Goal: Information Seeking & Learning: Check status

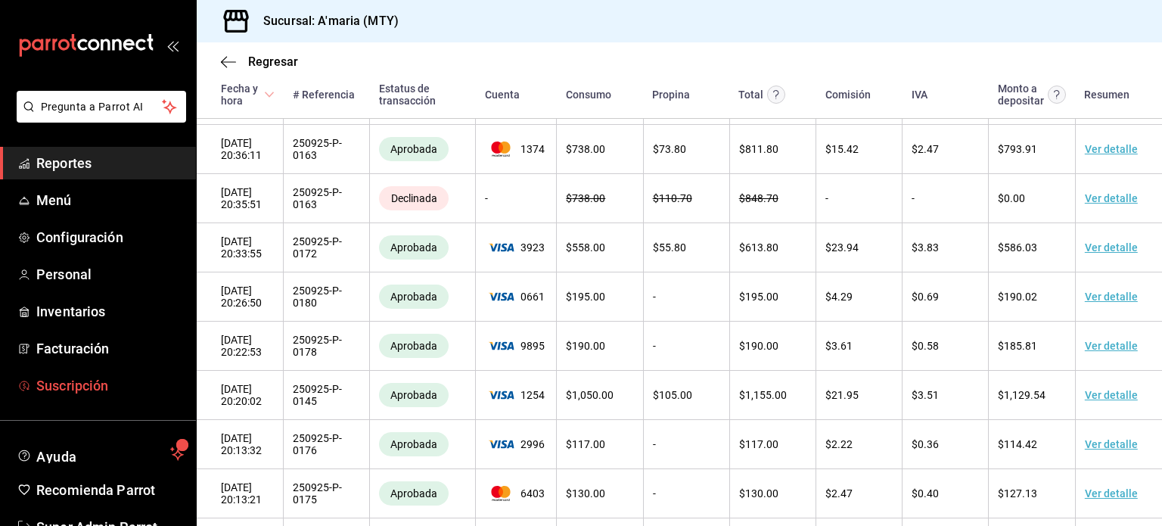
scroll to position [45, 0]
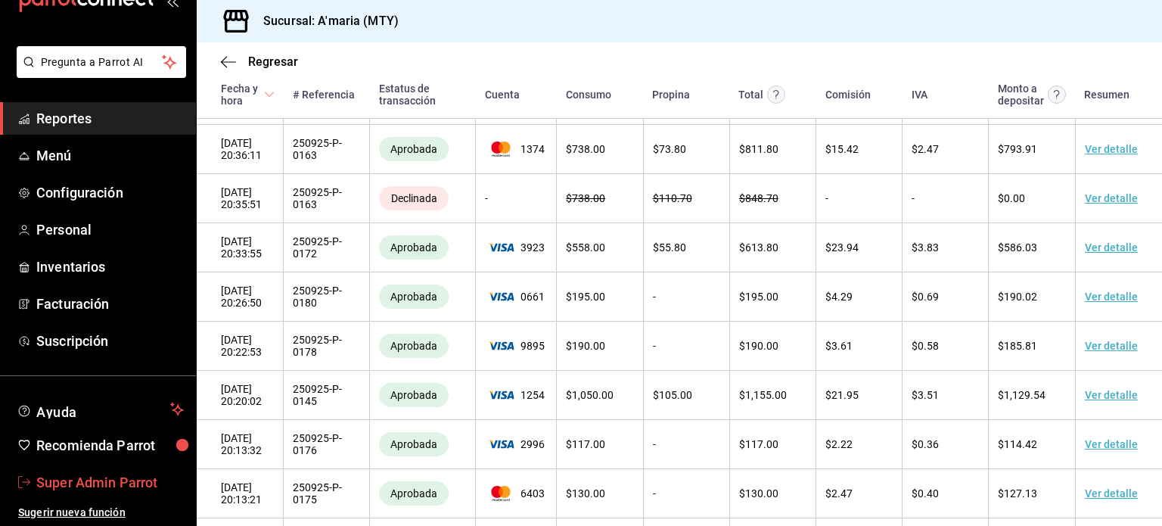
click at [85, 468] on link "Super Admin Parrot" at bounding box center [98, 482] width 196 height 33
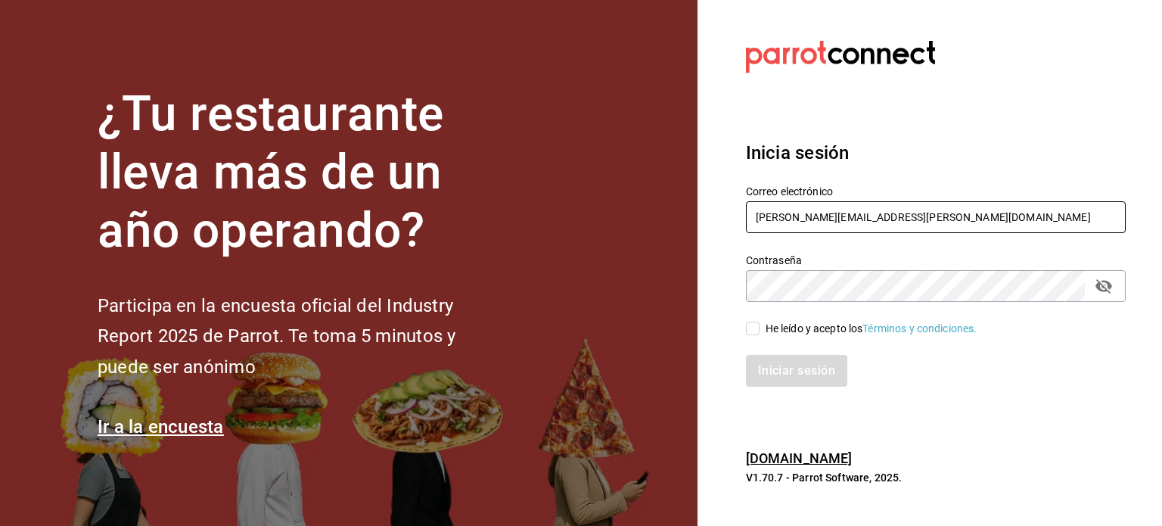
click at [869, 202] on input "[PERSON_NAME][EMAIL_ADDRESS][PERSON_NAME][DOMAIN_NAME]" at bounding box center [936, 217] width 380 height 32
paste input "[EMAIL_ADDRESS][DOMAIN_NAME]"
type input "[EMAIL_ADDRESS][DOMAIN_NAME]"
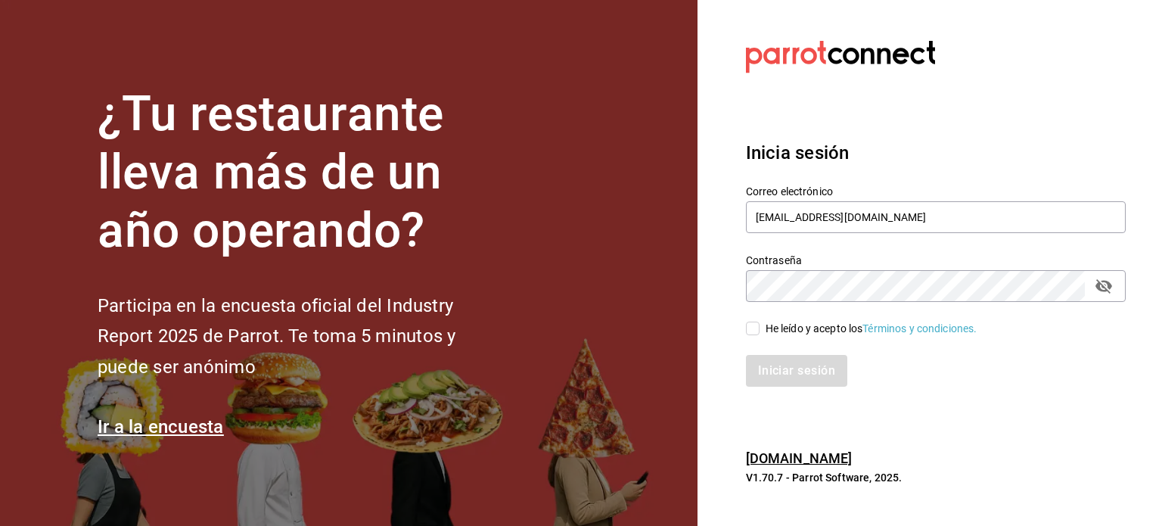
click at [759, 330] on input "He leído y acepto los Términos y condiciones." at bounding box center [753, 328] width 14 height 14
checkbox input "true"
click at [769, 359] on button "Iniciar sesión" at bounding box center [797, 371] width 103 height 32
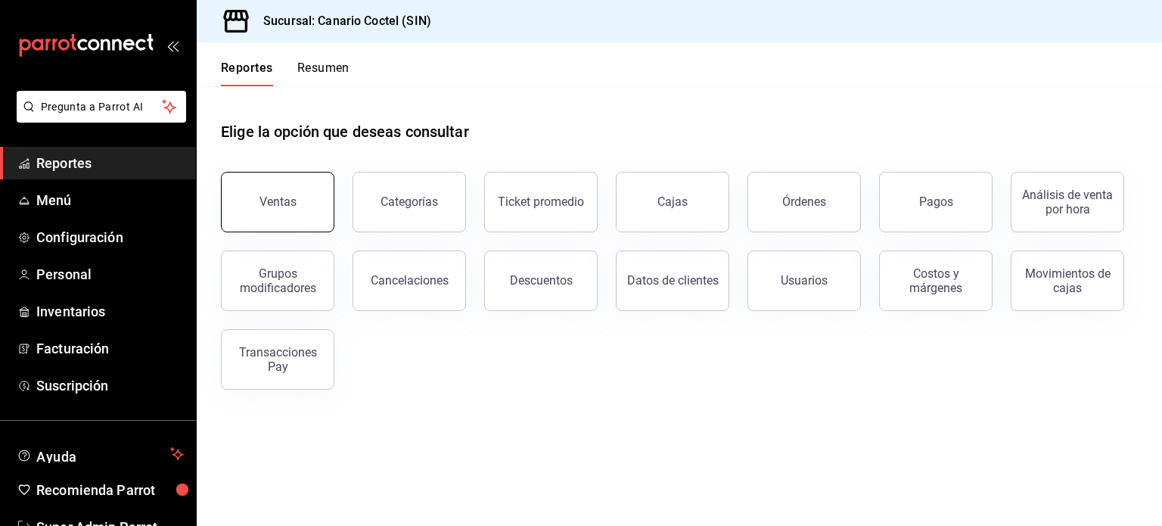
click at [252, 202] on button "Ventas" at bounding box center [277, 202] width 113 height 61
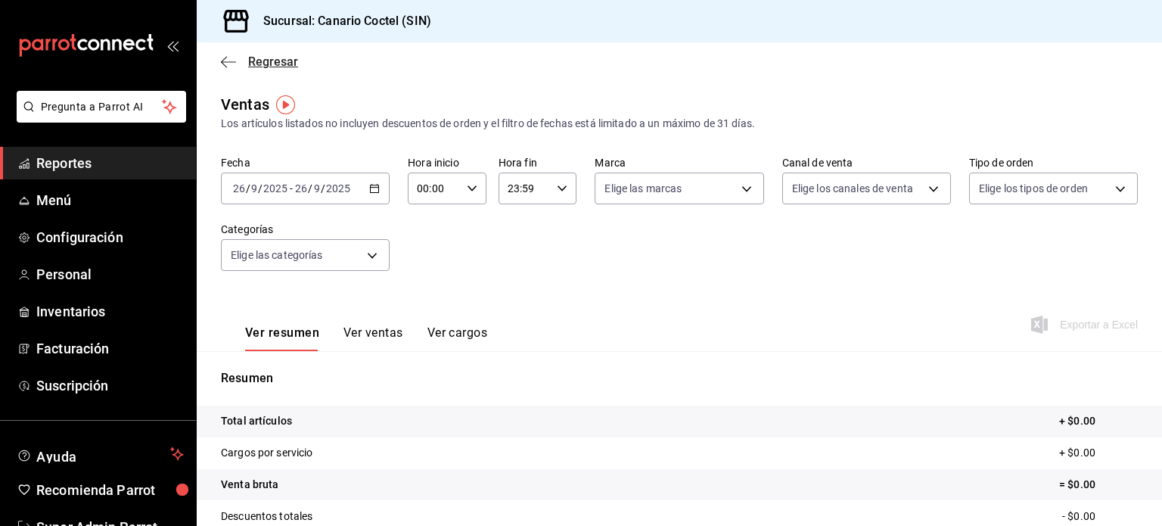
click at [238, 63] on span "Regresar" at bounding box center [259, 61] width 77 height 14
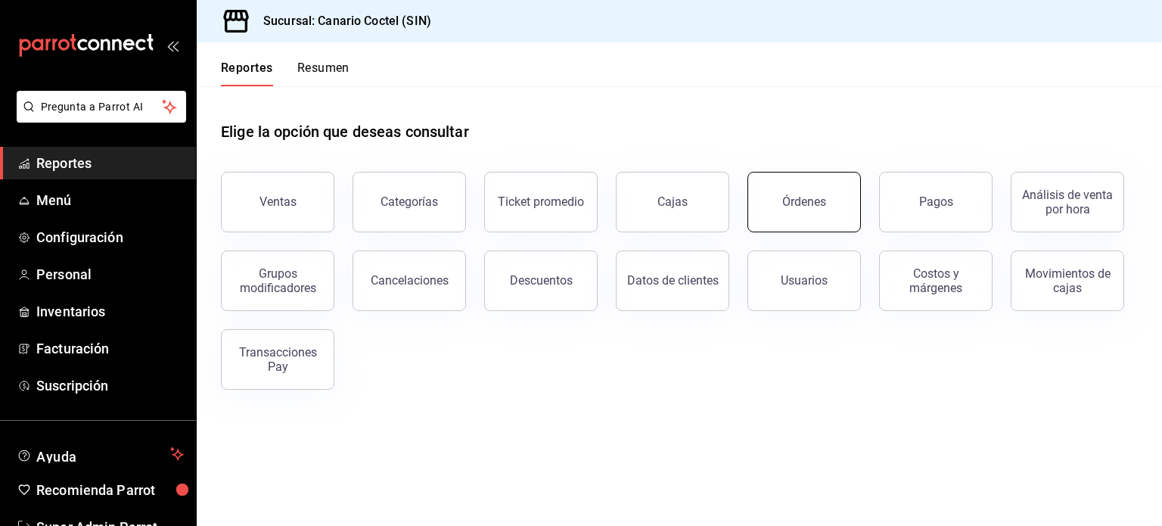
click at [748, 204] on div "Órdenes" at bounding box center [795, 193] width 132 height 79
click at [780, 203] on button "Órdenes" at bounding box center [803, 202] width 113 height 61
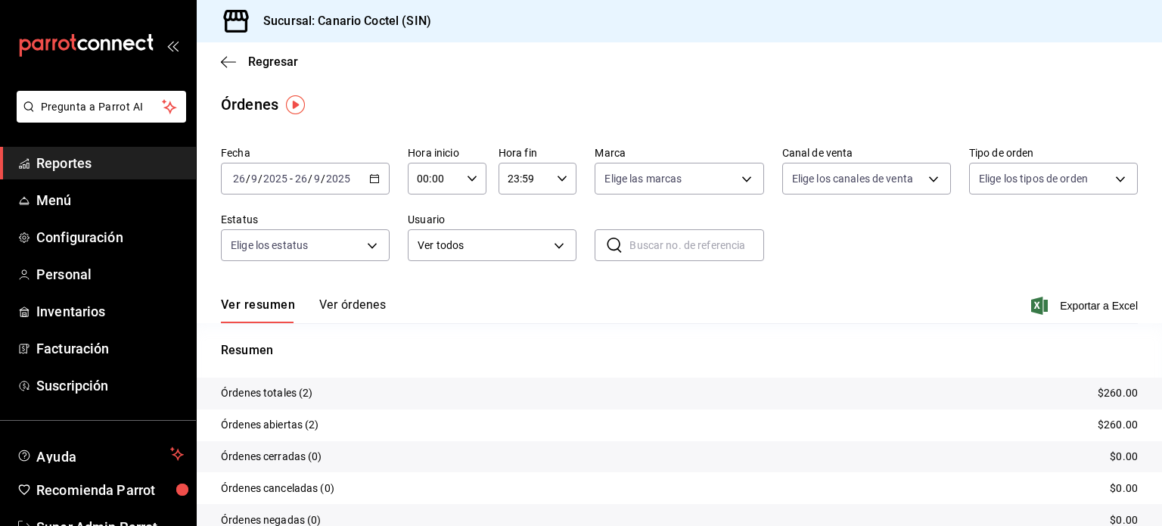
click at [347, 307] on button "Ver órdenes" at bounding box center [352, 310] width 67 height 26
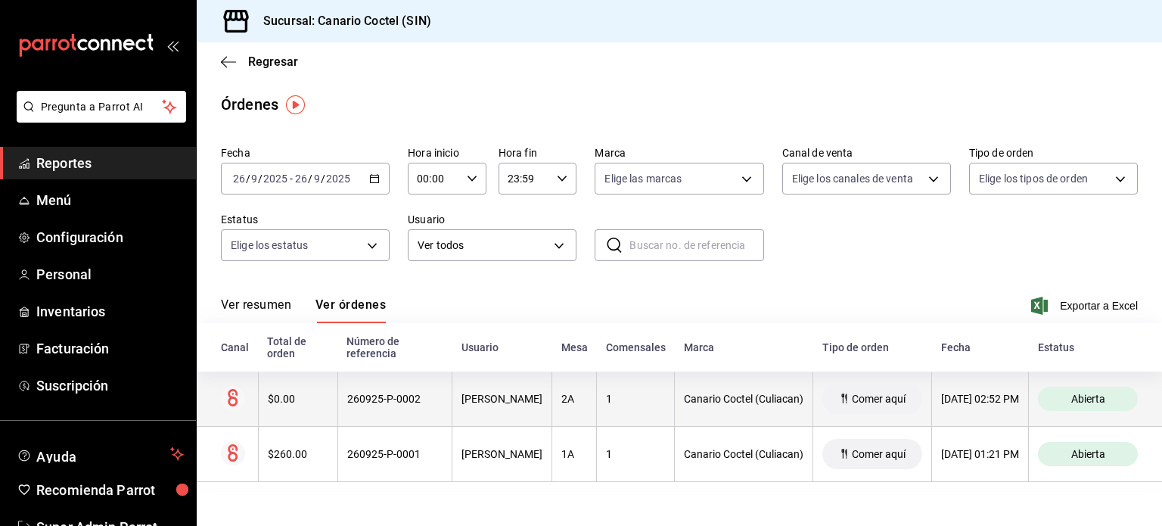
click at [452, 405] on th "Fernando Valdez" at bounding box center [502, 398] width 100 height 55
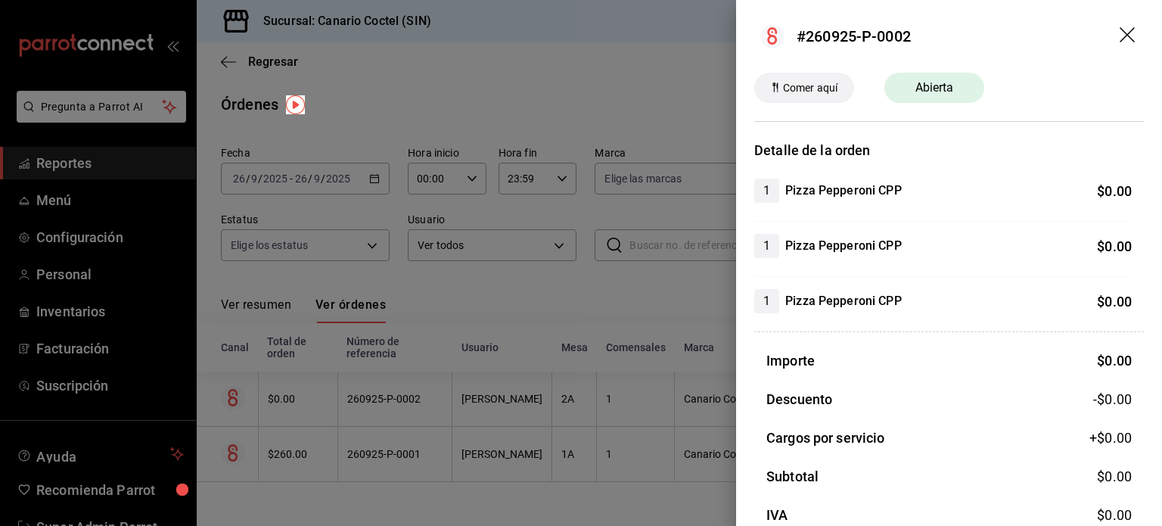
click at [1123, 36] on icon "drag" at bounding box center [1129, 36] width 18 height 18
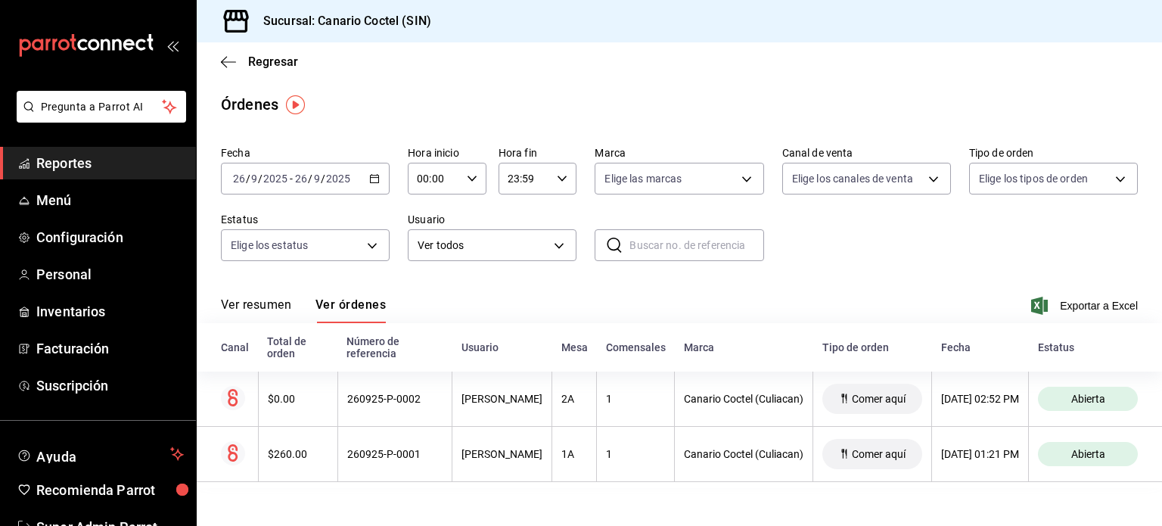
drag, startPoint x: 239, startPoint y: 53, endPoint x: 219, endPoint y: 64, distance: 22.7
click at [219, 64] on div "Regresar" at bounding box center [679, 61] width 965 height 39
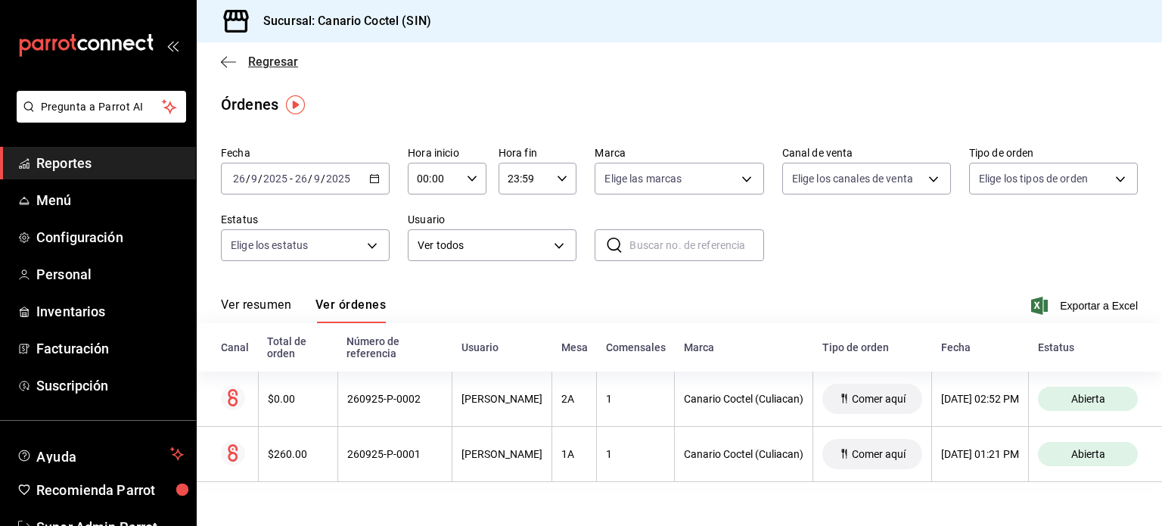
click at [221, 63] on icon "button" at bounding box center [228, 62] width 15 height 14
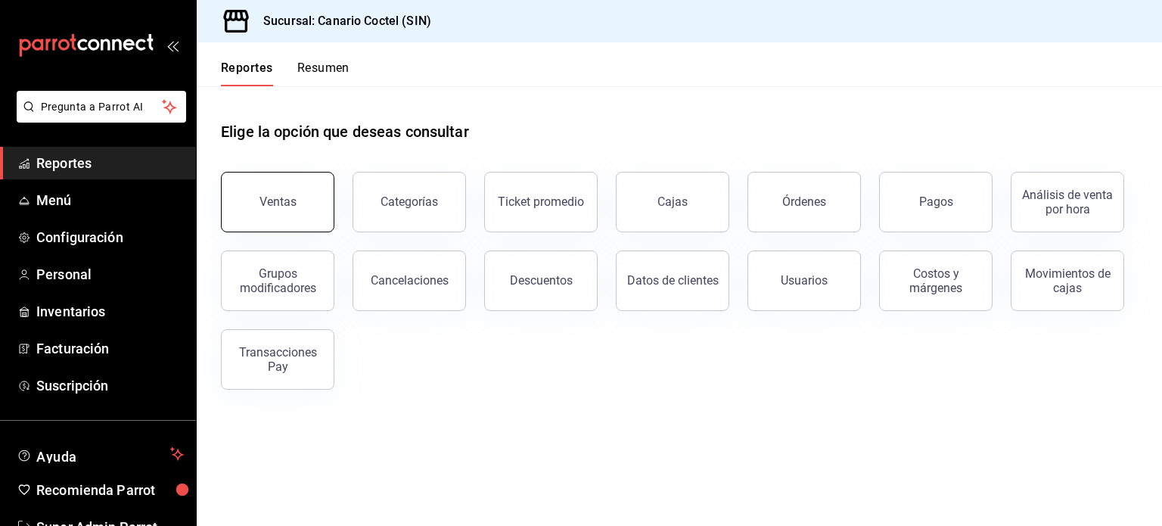
drag, startPoint x: 234, startPoint y: 238, endPoint x: 273, endPoint y: 204, distance: 52.0
click at [273, 204] on div "Ventas Categorías Ticket promedio Cajas Órdenes Pagos Análisis de venta por hor…" at bounding box center [670, 272] width 935 height 236
click at [273, 204] on div "Ventas" at bounding box center [277, 201] width 37 height 14
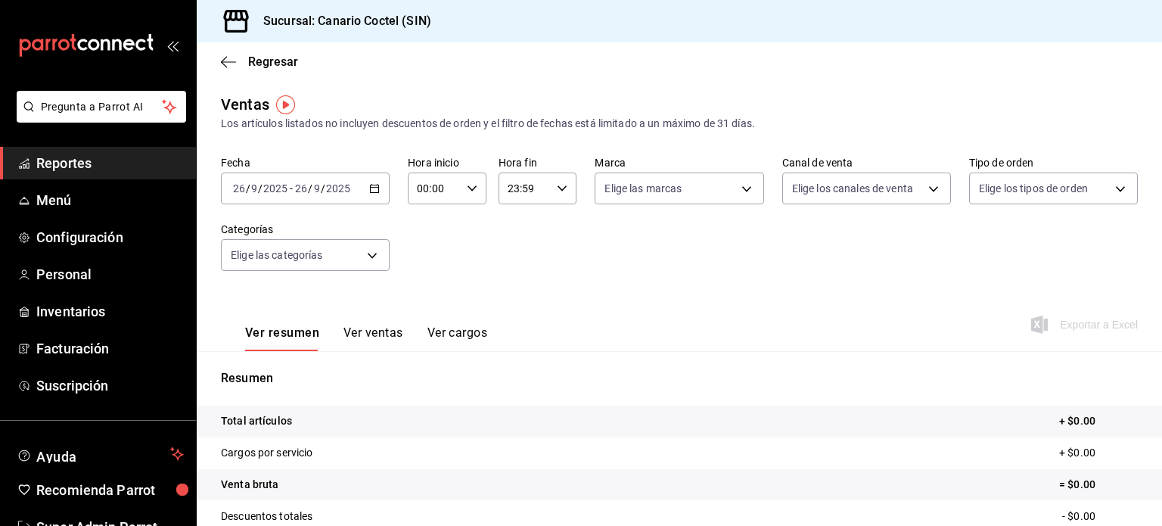
click at [383, 344] on button "Ver ventas" at bounding box center [373, 338] width 60 height 26
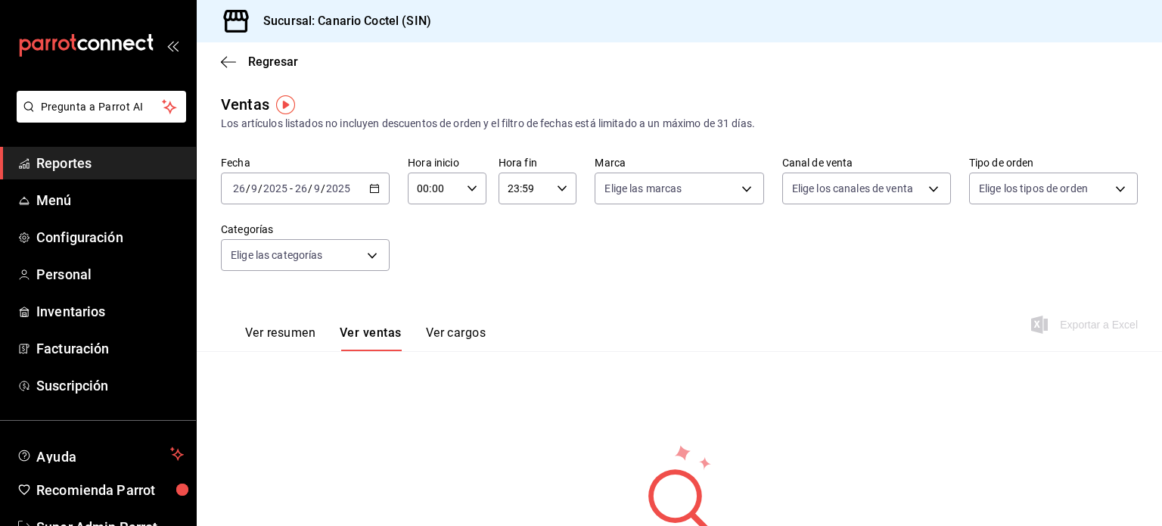
click at [286, 331] on button "Ver resumen" at bounding box center [280, 338] width 70 height 26
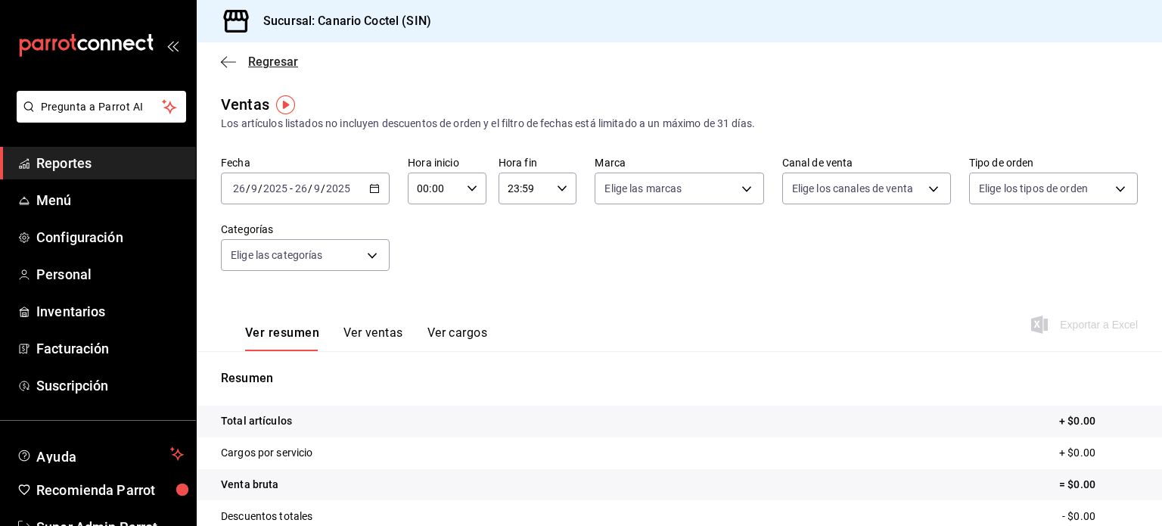
click at [239, 64] on span "Regresar" at bounding box center [259, 61] width 77 height 14
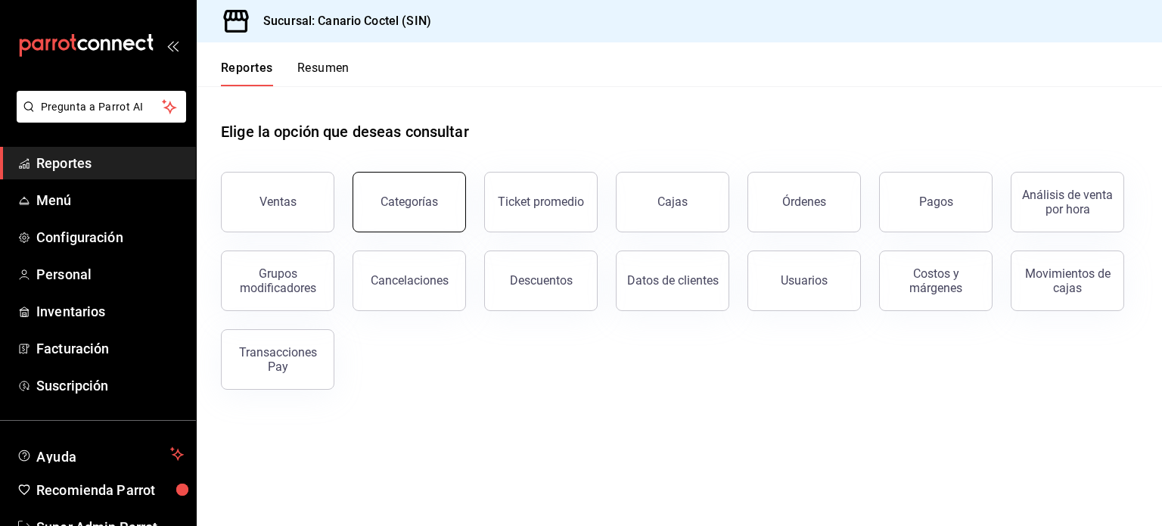
click at [413, 187] on button "Categorías" at bounding box center [409, 202] width 113 height 61
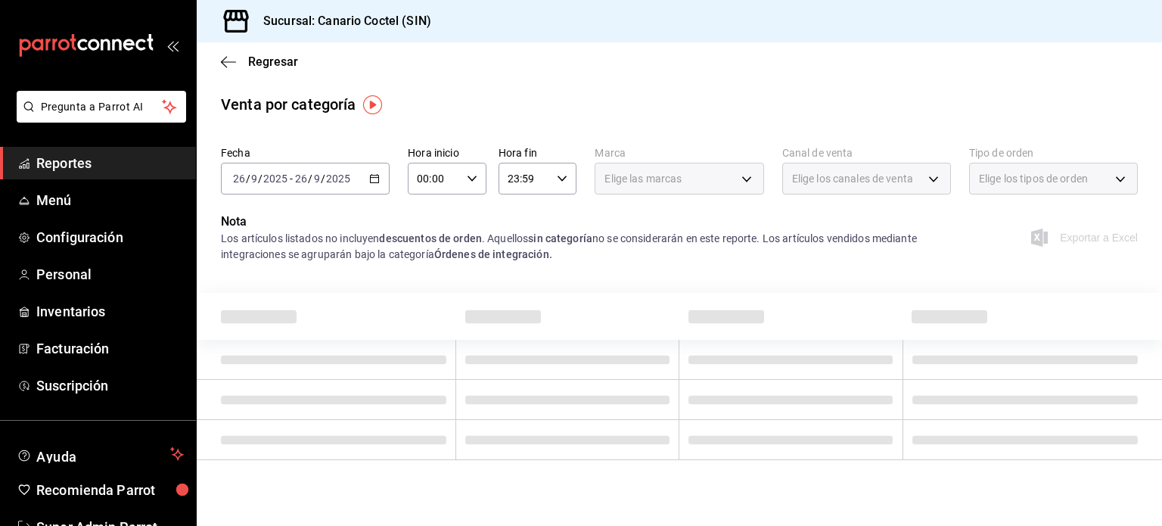
click at [247, 69] on div "Regresar" at bounding box center [679, 61] width 965 height 39
click at [234, 63] on icon "button" at bounding box center [228, 62] width 15 height 14
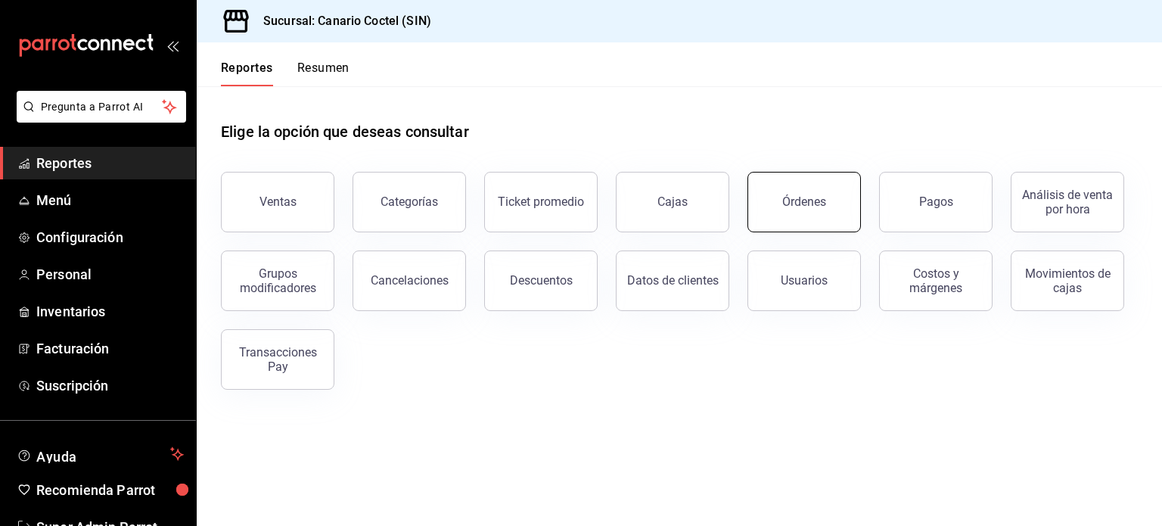
click at [787, 193] on button "Órdenes" at bounding box center [803, 202] width 113 height 61
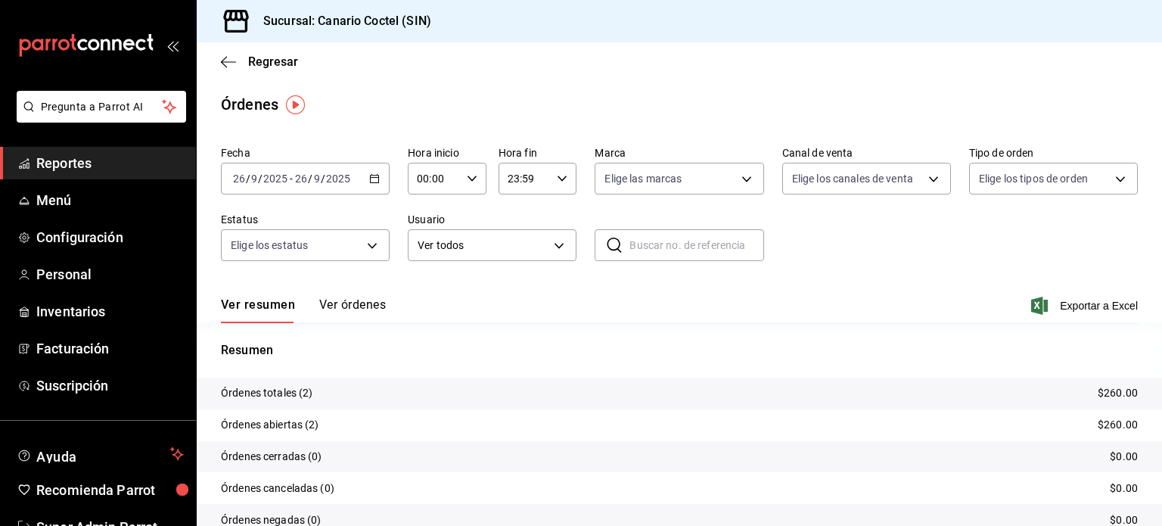
click at [337, 304] on button "Ver órdenes" at bounding box center [352, 310] width 67 height 26
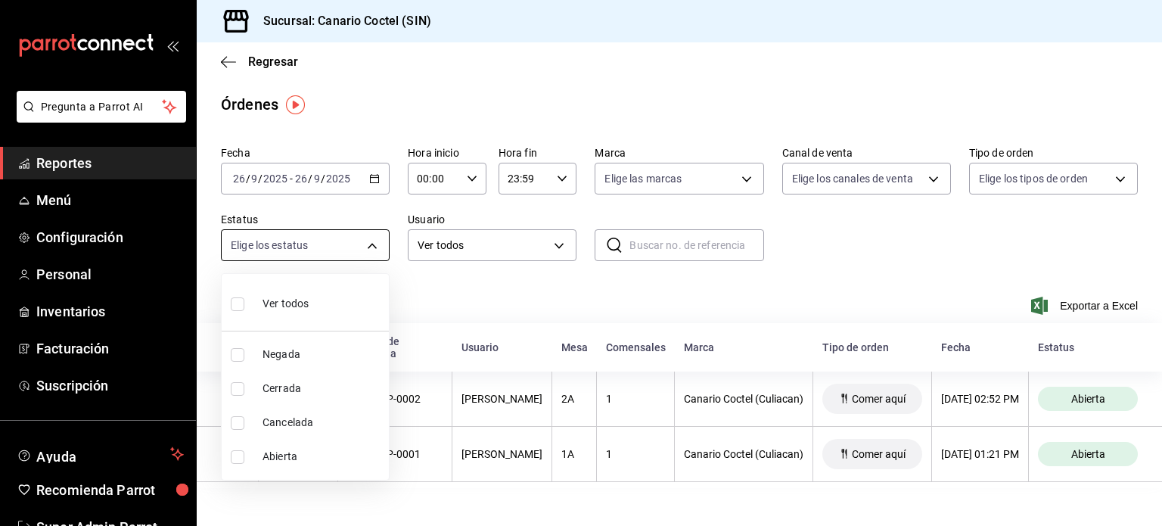
click at [336, 259] on body "Pregunta a Parrot AI Reportes Menú Configuración Personal Inventarios Facturaci…" at bounding box center [581, 263] width 1162 height 526
click at [340, 195] on div at bounding box center [581, 263] width 1162 height 526
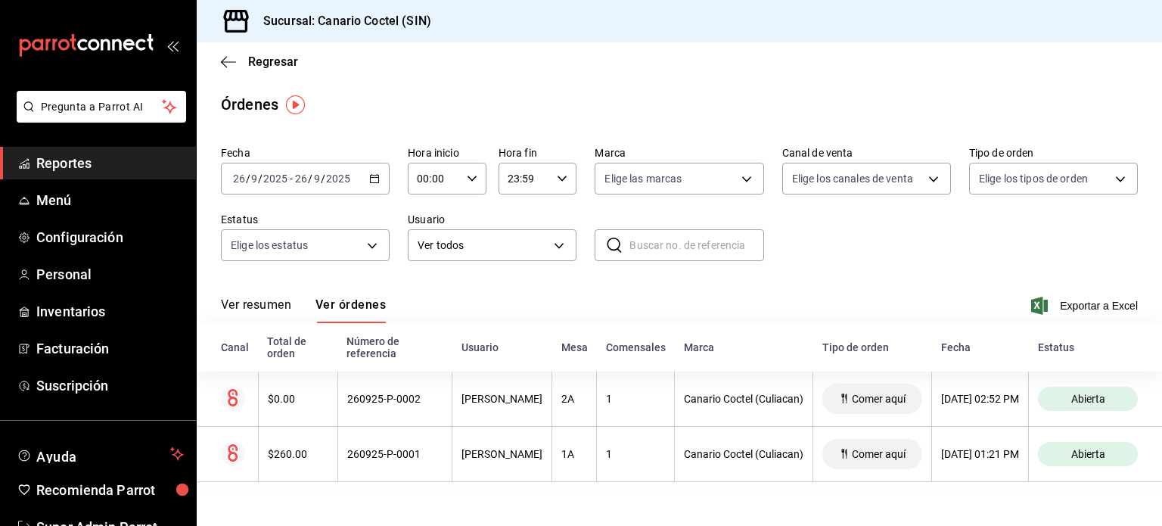
click at [330, 179] on input "2025" at bounding box center [338, 178] width 26 height 12
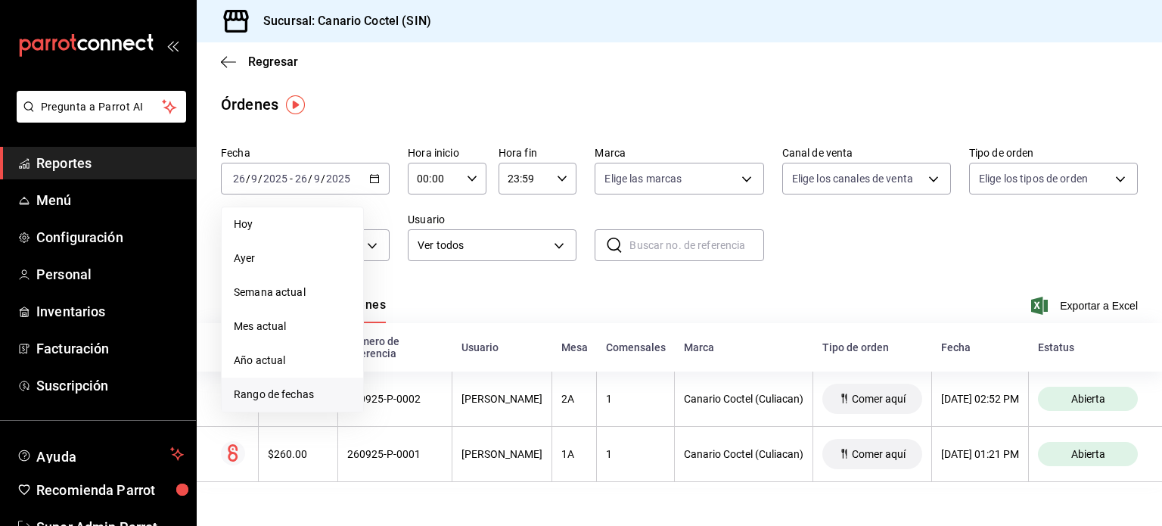
click at [290, 385] on li "Rango de fechas" at bounding box center [292, 394] width 141 height 34
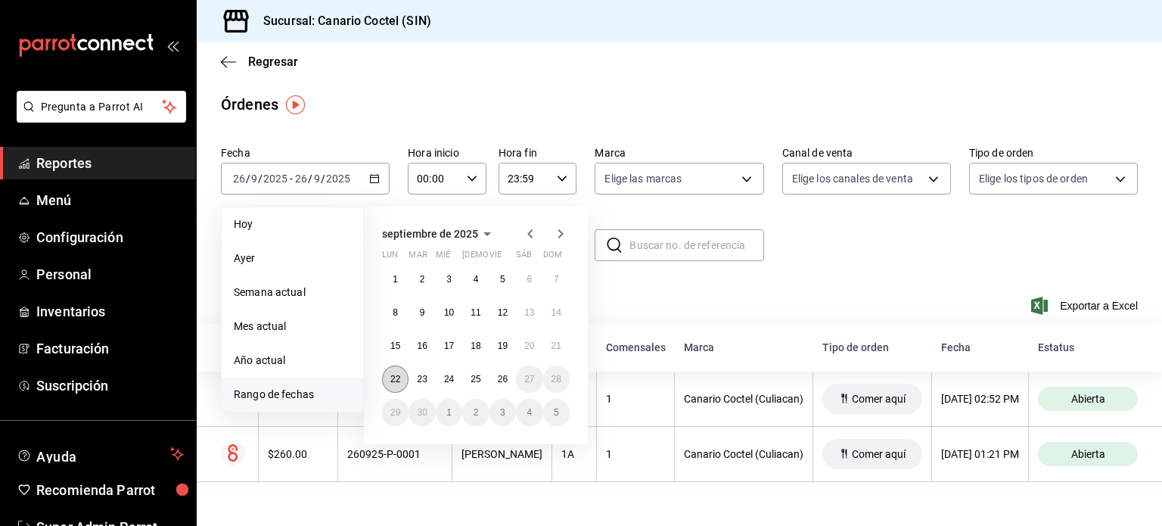
click at [400, 382] on button "22" at bounding box center [395, 378] width 26 height 27
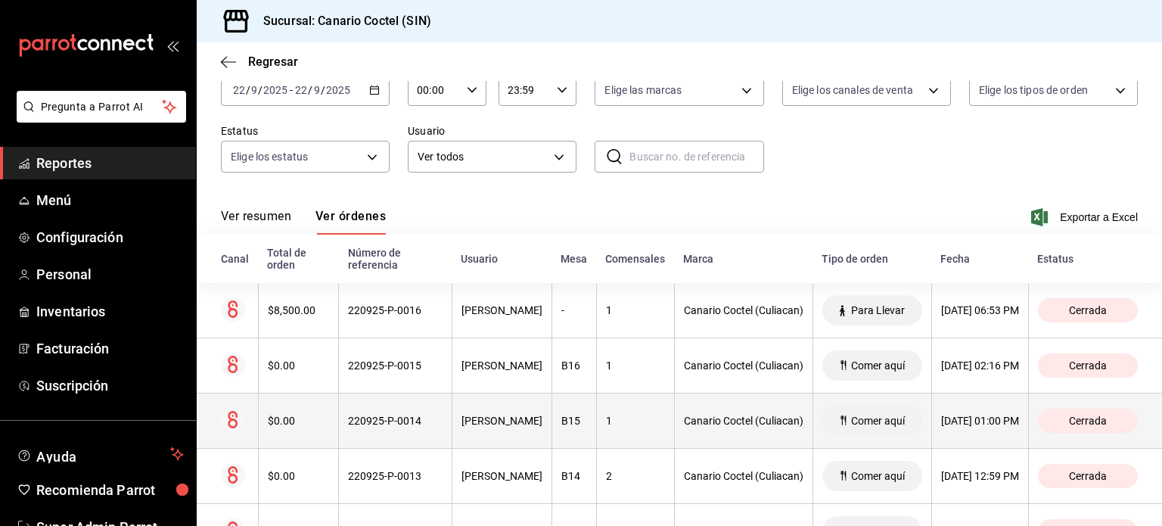
scroll to position [86, 0]
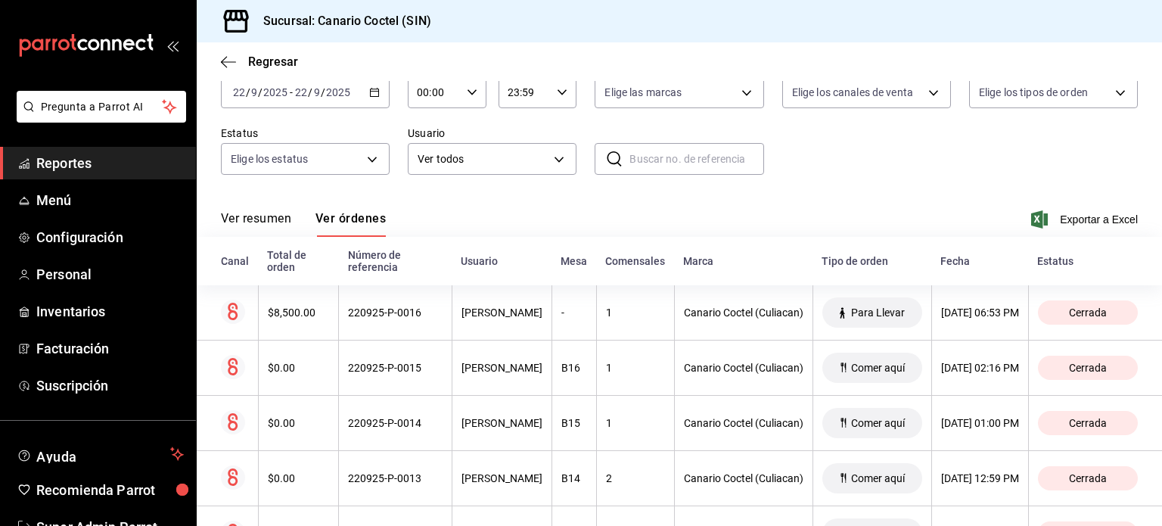
click at [322, 95] on span "/" at bounding box center [323, 92] width 5 height 12
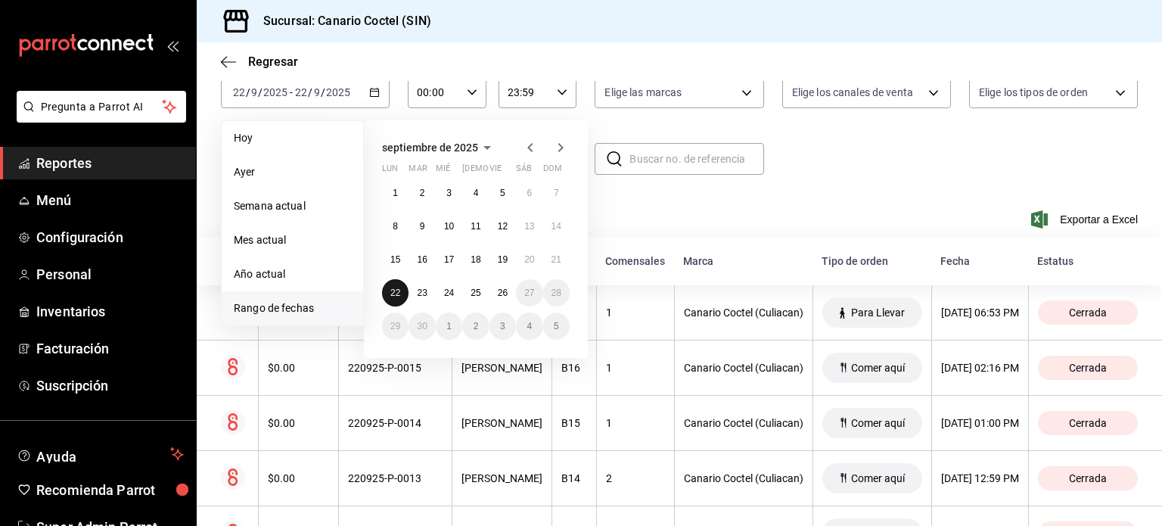
click at [394, 293] on abbr "22" at bounding box center [395, 292] width 10 height 11
click at [417, 295] on abbr "23" at bounding box center [422, 292] width 10 height 11
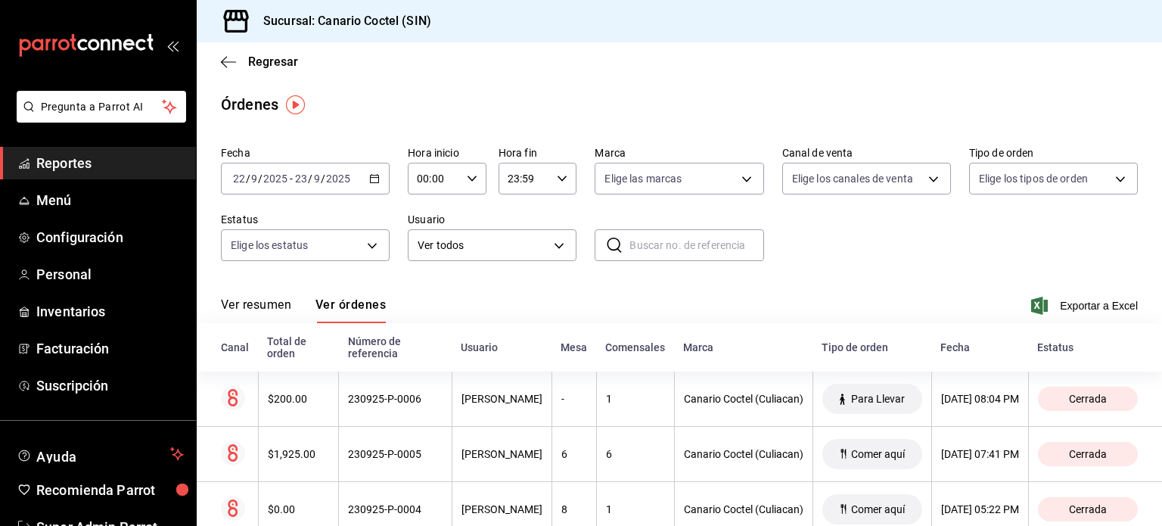
click at [325, 176] on input "2025" at bounding box center [338, 178] width 26 height 12
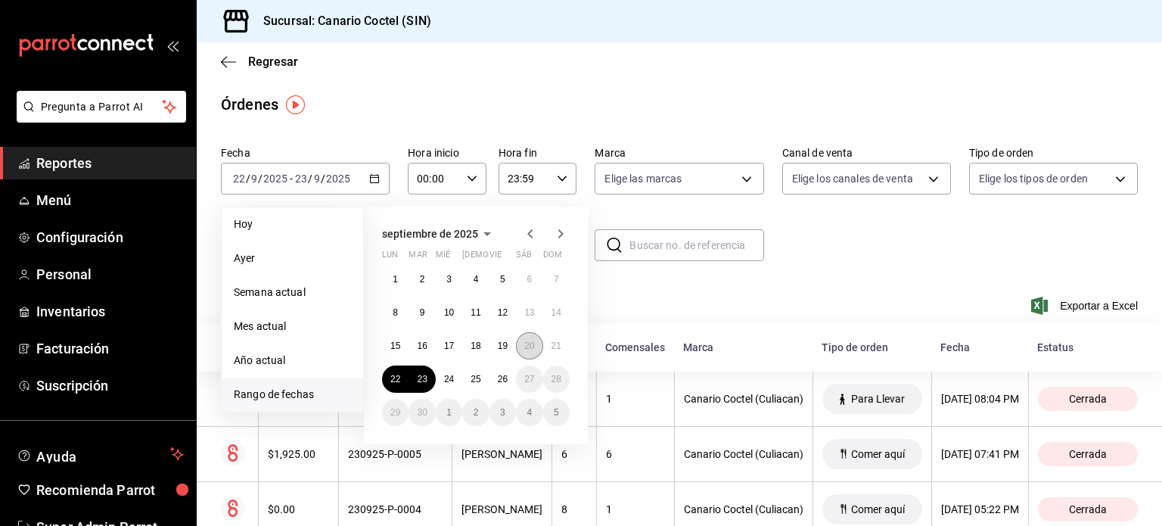
click at [530, 343] on abbr "20" at bounding box center [529, 345] width 10 height 11
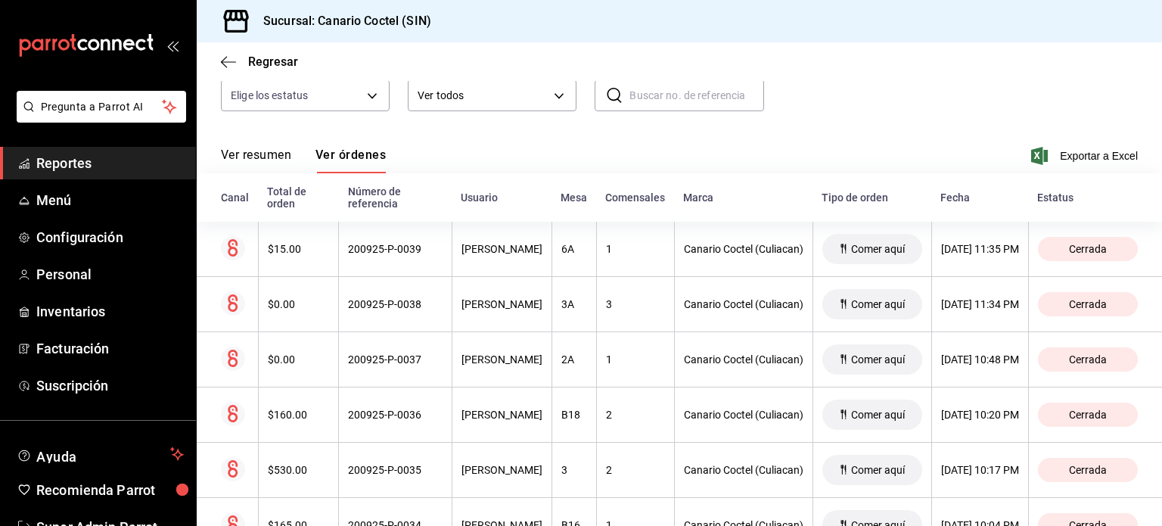
scroll to position [163, 0]
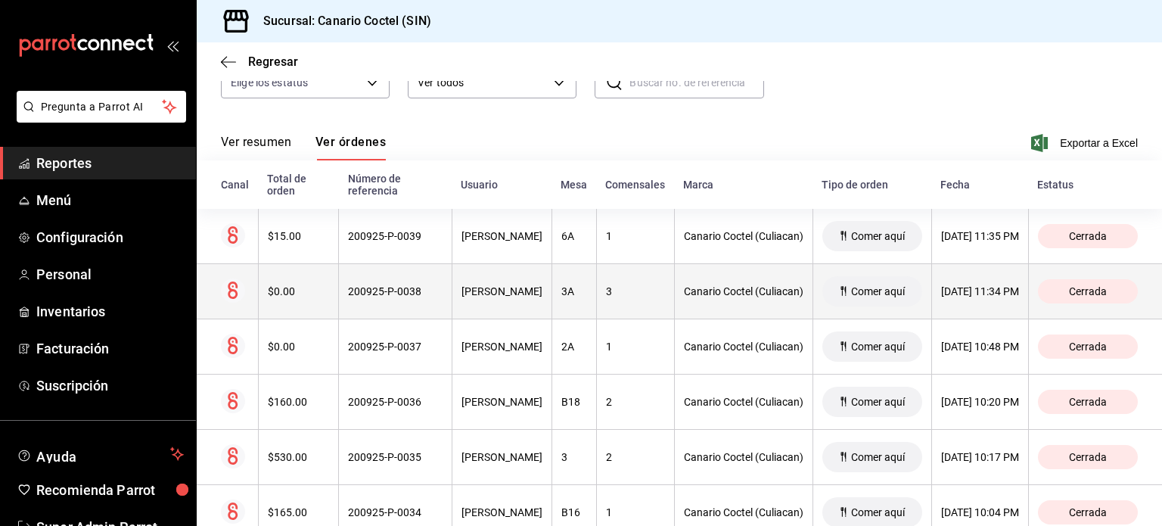
click at [461, 287] on div "Fernando Valdez" at bounding box center [501, 291] width 81 height 12
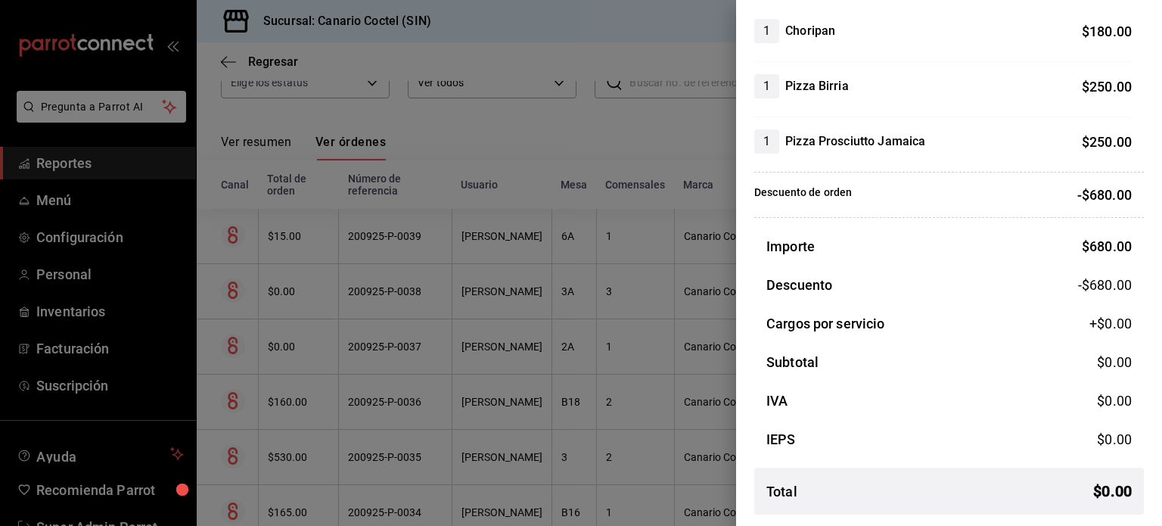
scroll to position [0, 0]
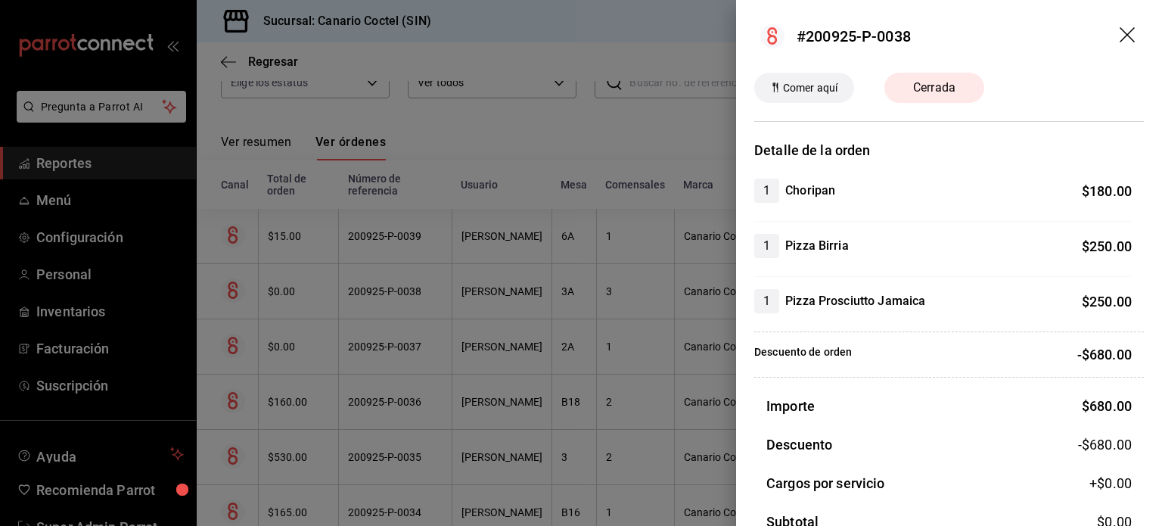
click at [1120, 39] on icon "drag" at bounding box center [1129, 36] width 18 height 18
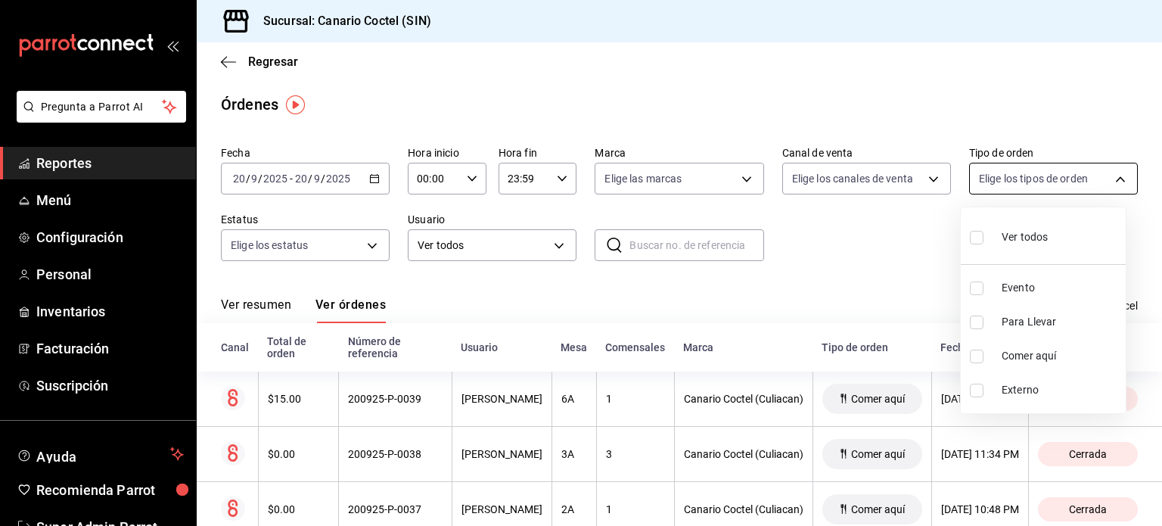
click at [1028, 193] on body "Pregunta a Parrot AI Reportes Menú Configuración Personal Inventarios Facturaci…" at bounding box center [581, 263] width 1162 height 526
click at [908, 181] on div at bounding box center [581, 263] width 1162 height 526
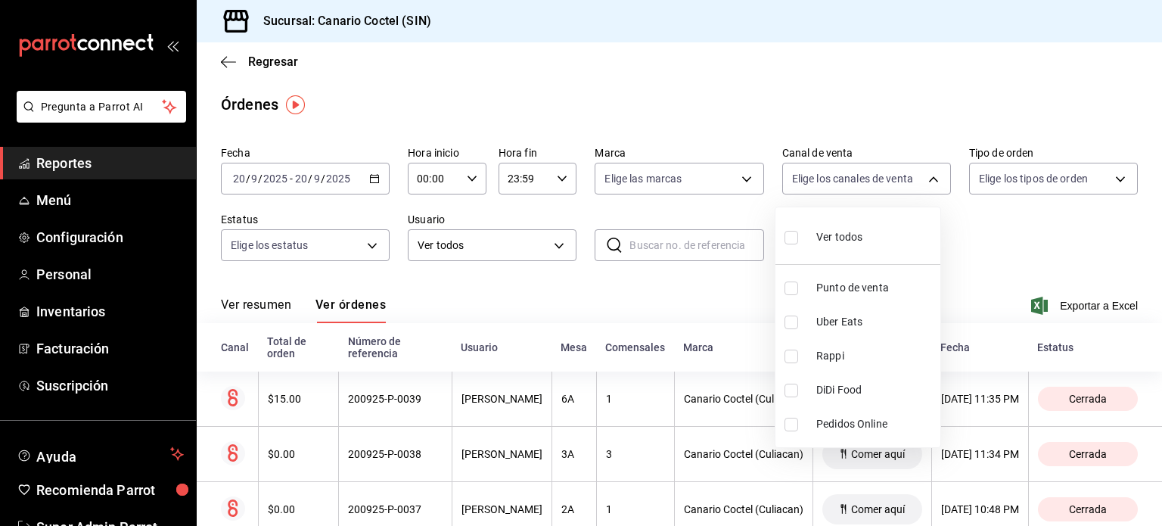
click at [908, 181] on body "Pregunta a Parrot AI Reportes Menú Configuración Personal Inventarios Facturaci…" at bounding box center [581, 263] width 1162 height 526
click at [691, 185] on div at bounding box center [581, 263] width 1162 height 526
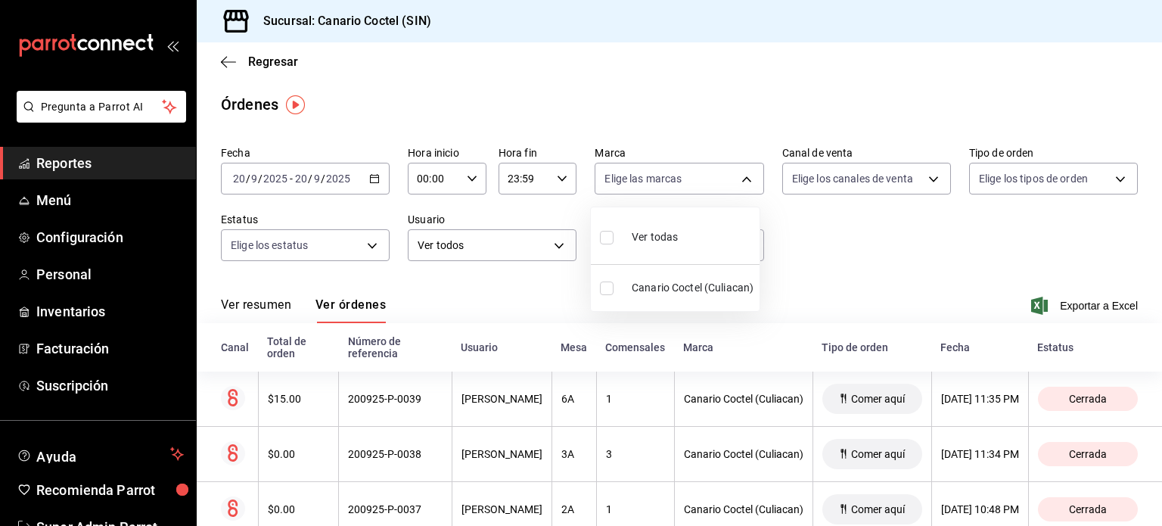
click at [691, 185] on body "Pregunta a Parrot AI Reportes Menú Configuración Personal Inventarios Facturaci…" at bounding box center [581, 263] width 1162 height 526
click at [326, 247] on div at bounding box center [581, 263] width 1162 height 526
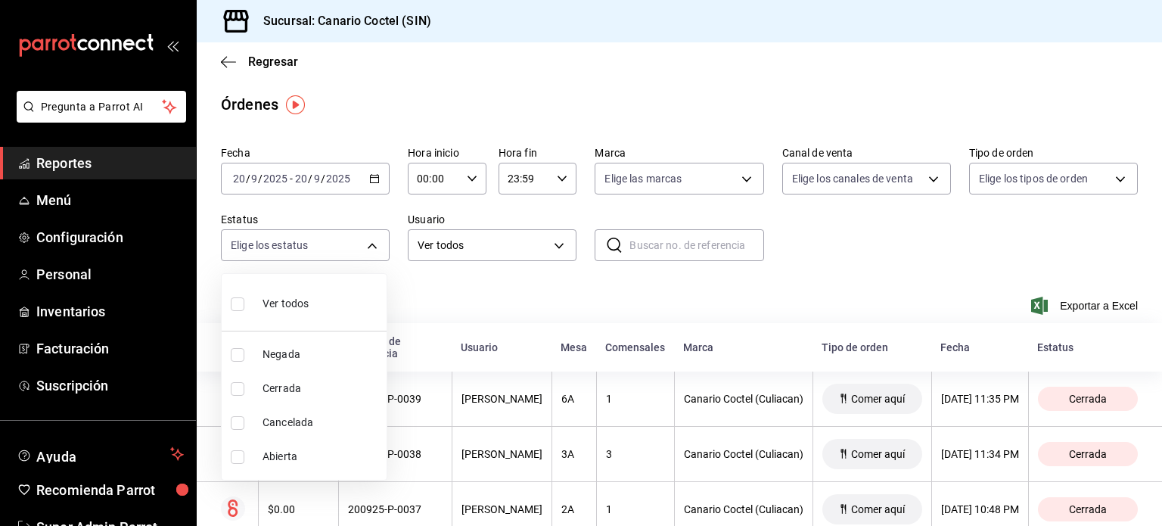
click at [326, 247] on body "Pregunta a Parrot AI Reportes Menú Configuración Personal Inventarios Facturaci…" at bounding box center [581, 263] width 1162 height 526
click at [362, 182] on div at bounding box center [581, 263] width 1162 height 526
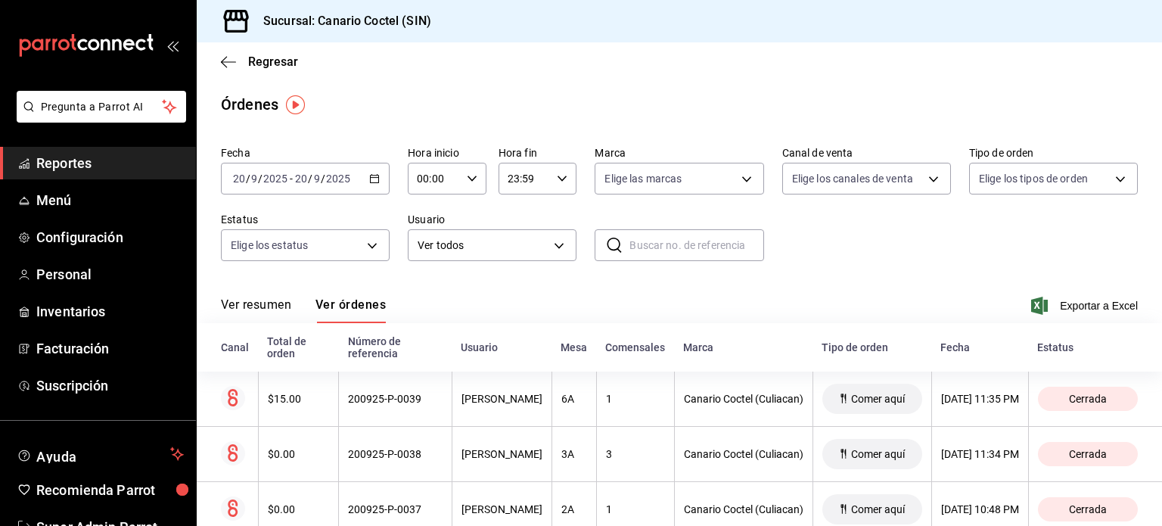
click at [284, 188] on div "2025-09-20 20 / 9 / 2025 - 2025-09-20 20 / 9 / 2025" at bounding box center [305, 179] width 169 height 32
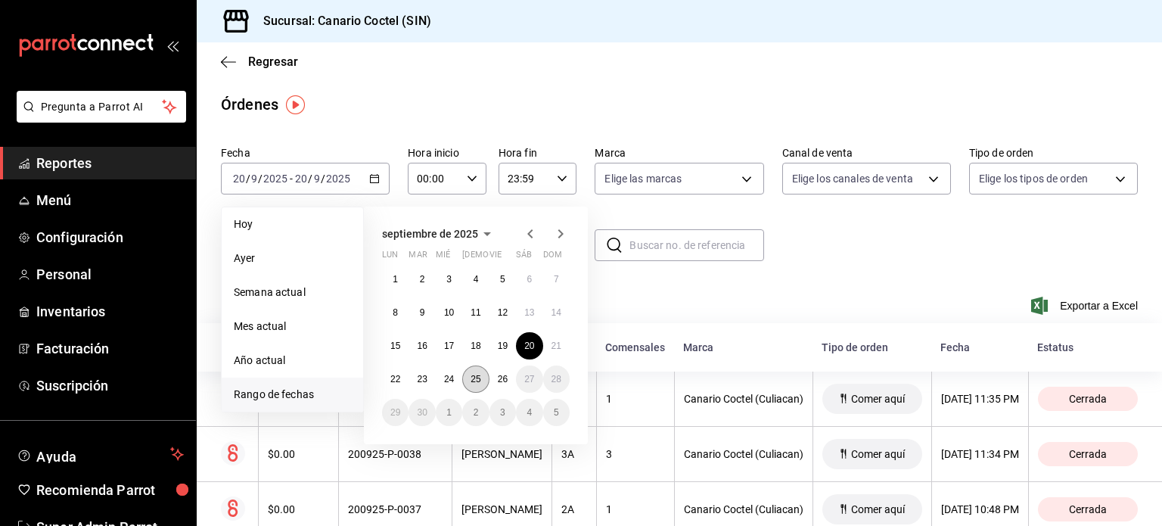
click at [471, 377] on abbr "25" at bounding box center [476, 379] width 10 height 11
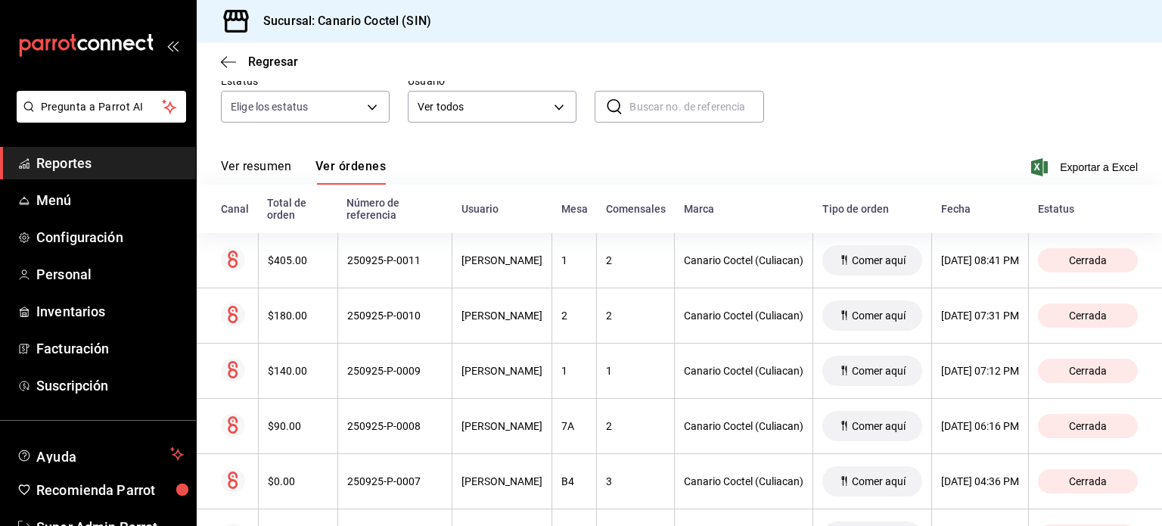
scroll to position [206, 0]
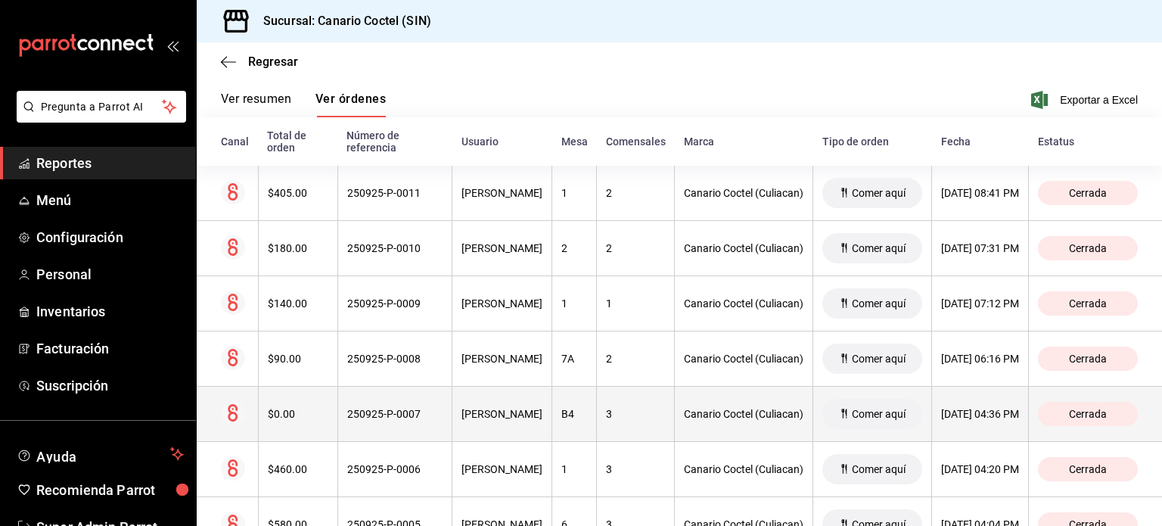
click at [361, 405] on th "250925-P-0007" at bounding box center [394, 414] width 114 height 55
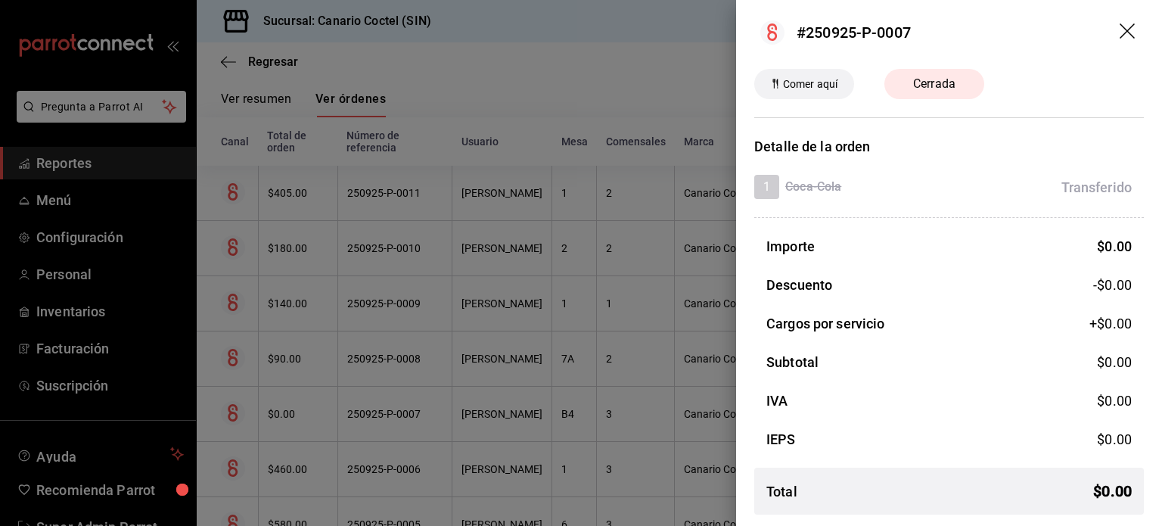
scroll to position [0, 0]
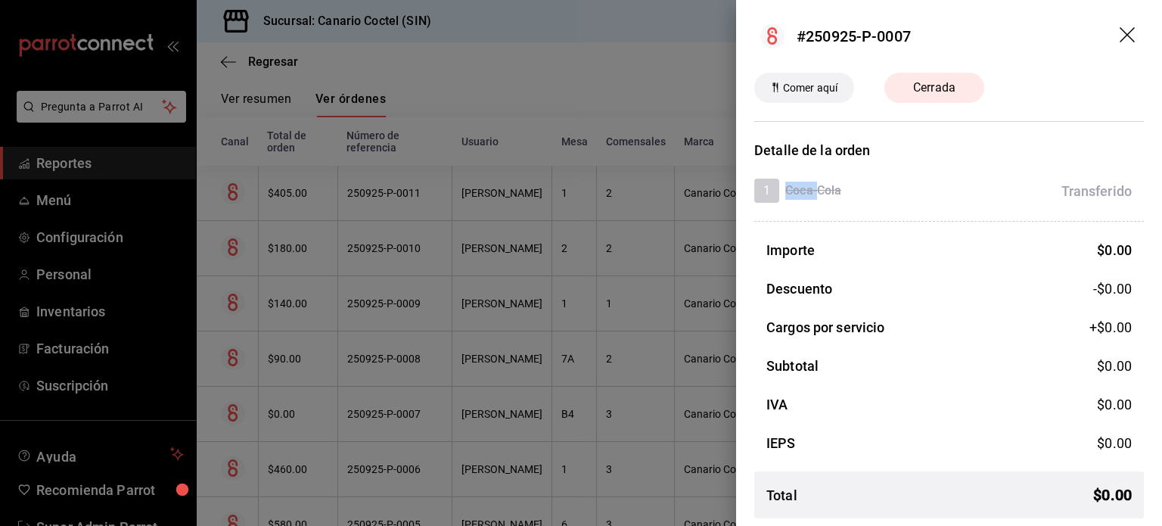
drag, startPoint x: 774, startPoint y: 191, endPoint x: 817, endPoint y: 190, distance: 43.1
click at [817, 190] on div "1 Coca-Cola" at bounding box center [797, 191] width 87 height 24
click at [774, 193] on span "1" at bounding box center [766, 191] width 25 height 18
click at [1107, 34] on header "#250925-P-0007" at bounding box center [949, 36] width 426 height 73
click at [1120, 35] on icon "drag" at bounding box center [1129, 36] width 18 height 18
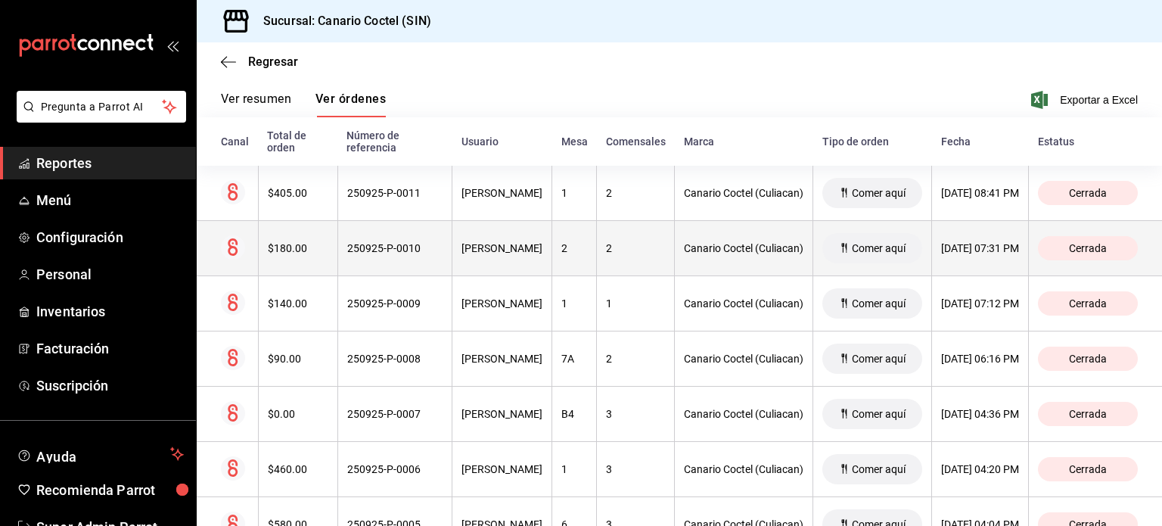
click at [377, 250] on div "250925-P-0010" at bounding box center [394, 248] width 95 height 12
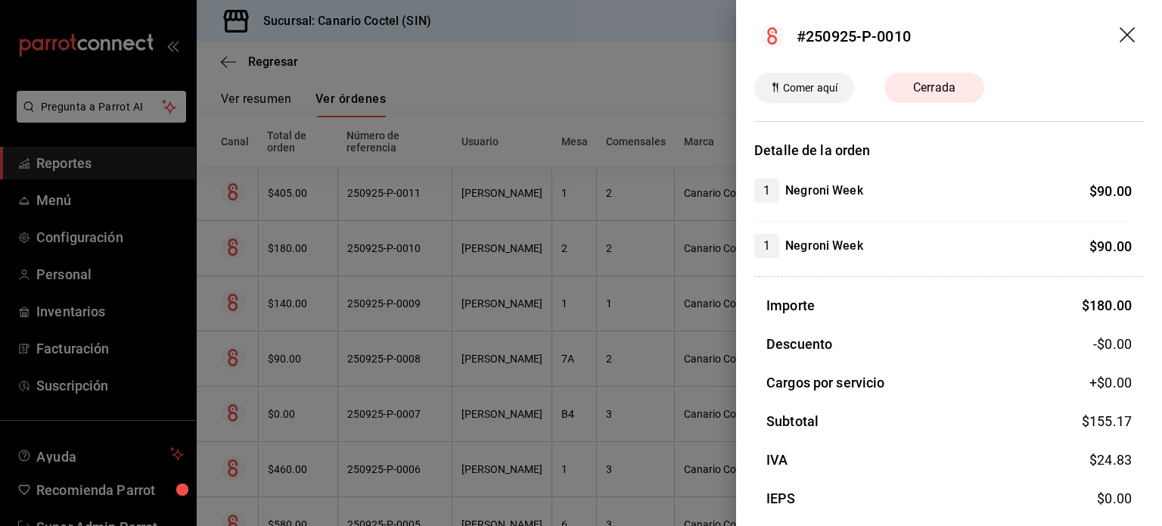
click at [1120, 30] on icon "drag" at bounding box center [1129, 36] width 18 height 18
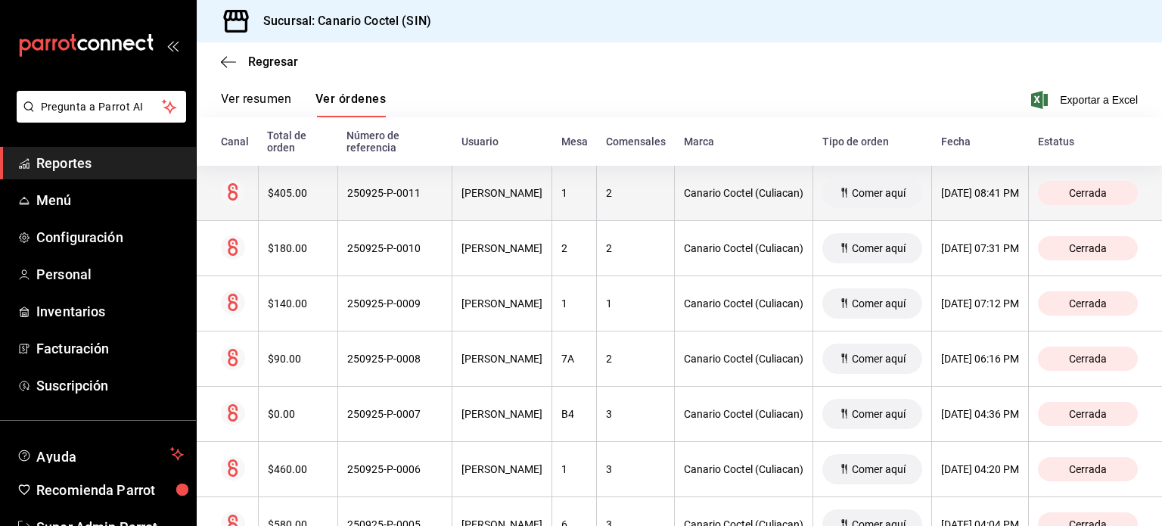
click at [381, 196] on div "250925-P-0011" at bounding box center [394, 193] width 95 height 12
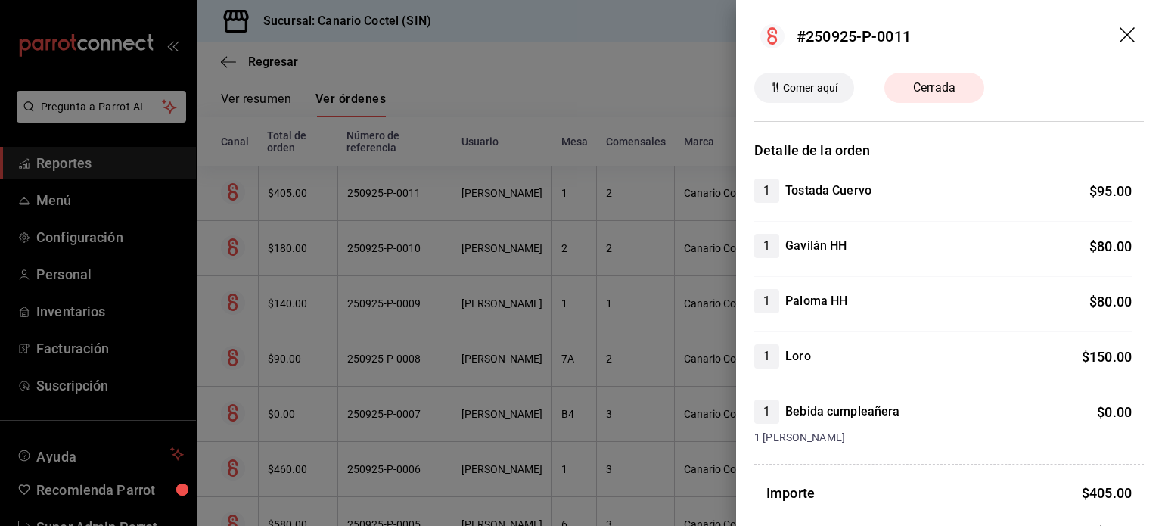
click at [1121, 26] on header "#250925-P-0011" at bounding box center [949, 36] width 426 height 73
click at [1121, 27] on icon "drag" at bounding box center [1129, 36] width 18 height 18
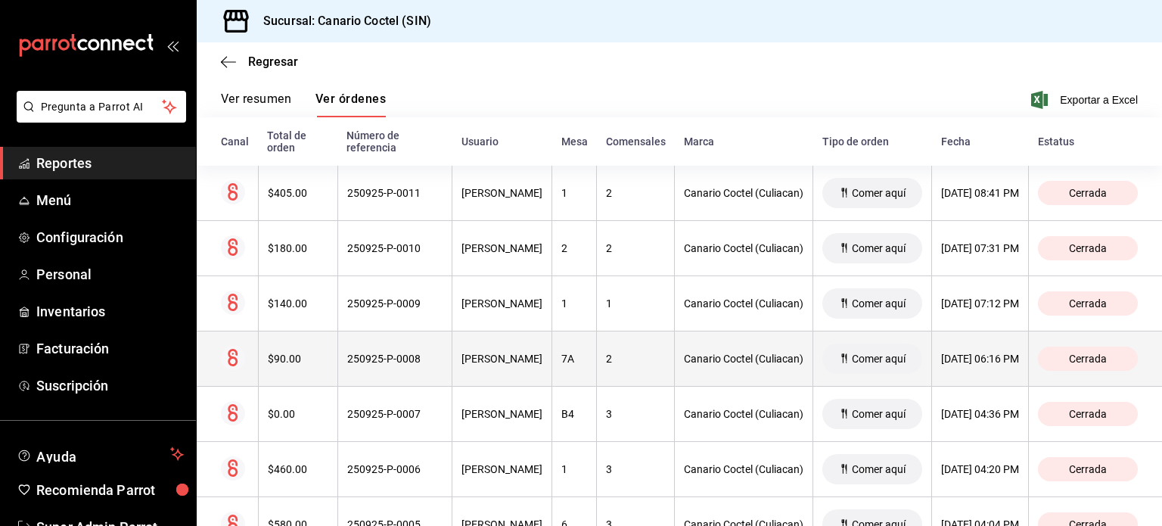
click at [380, 353] on div "250925-P-0008" at bounding box center [394, 359] width 95 height 12
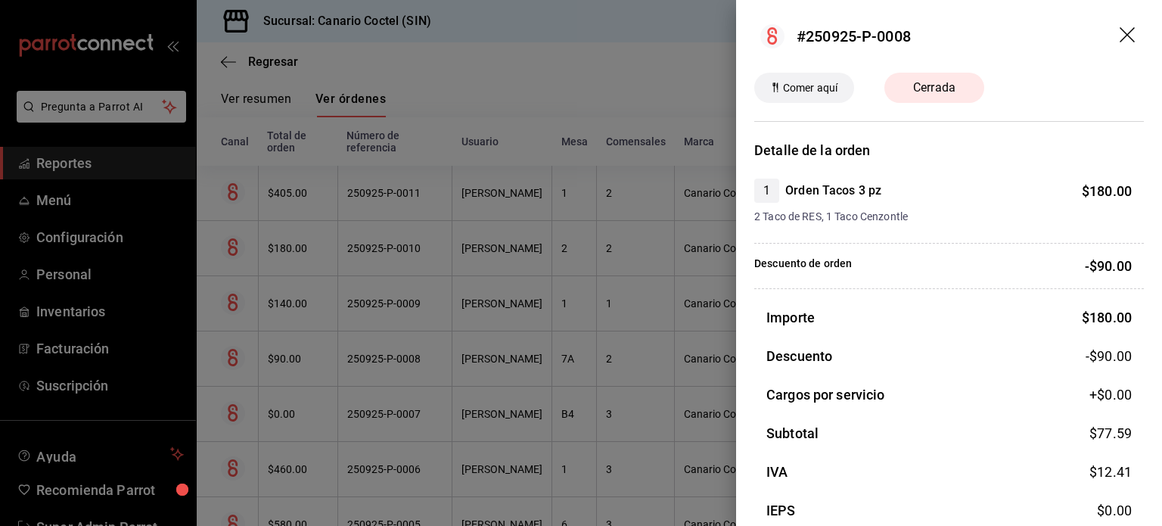
click at [382, 321] on div at bounding box center [581, 263] width 1162 height 526
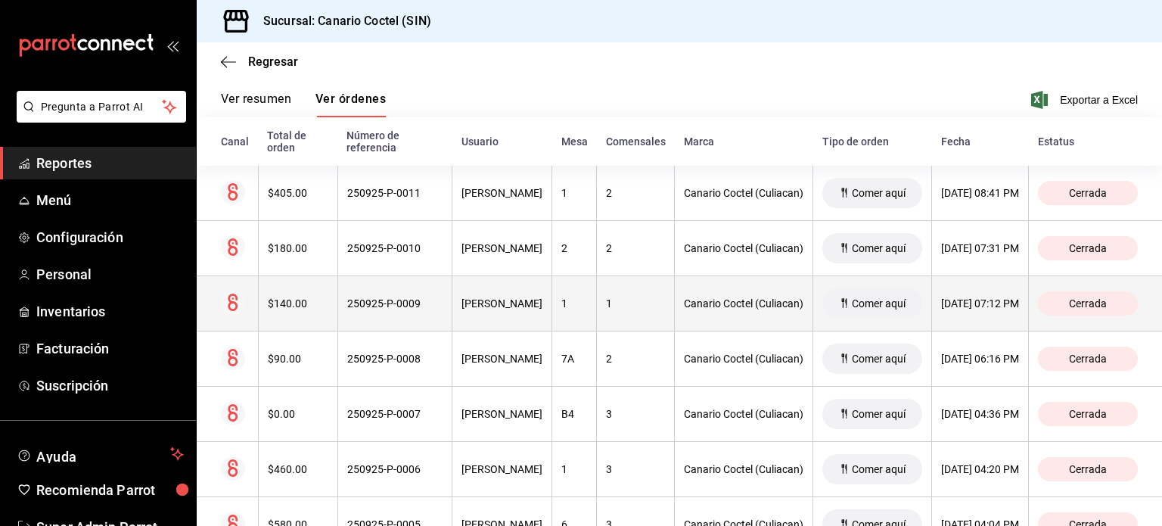
click at [408, 308] on div "250925-P-0009" at bounding box center [394, 303] width 95 height 12
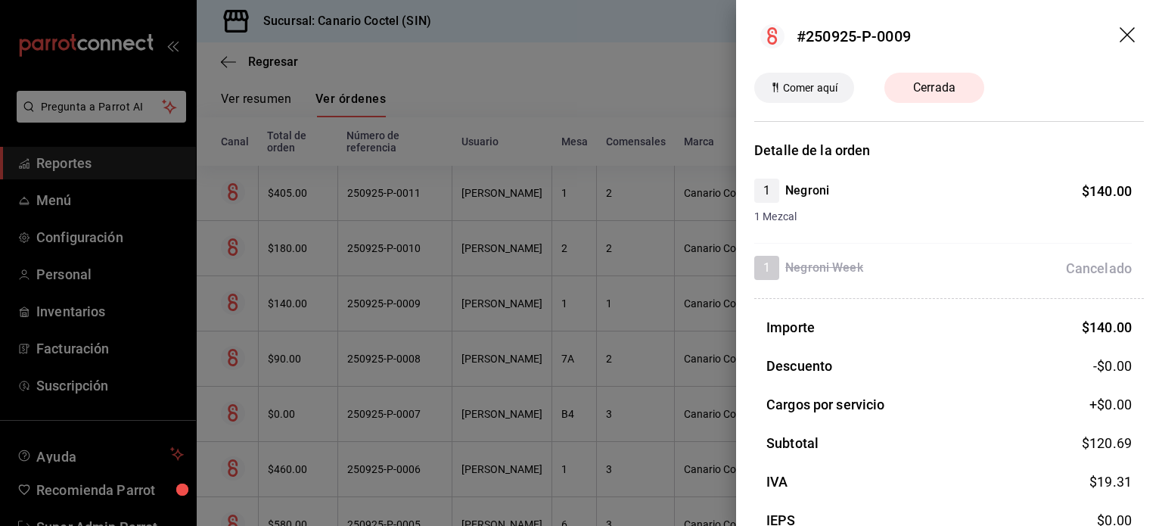
click at [599, 404] on div at bounding box center [581, 263] width 1162 height 526
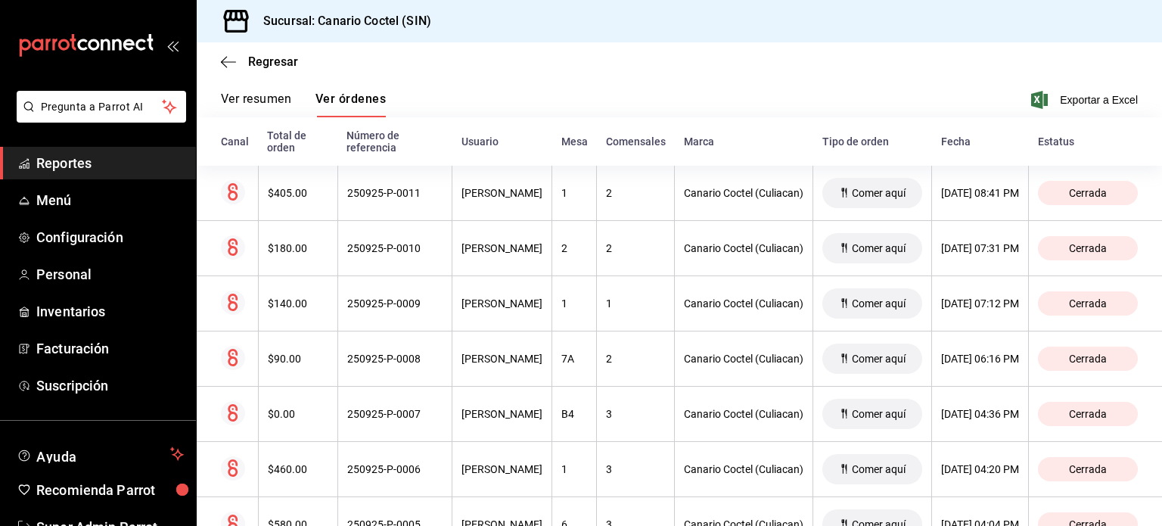
click at [599, 404] on th "3" at bounding box center [636, 414] width 78 height 55
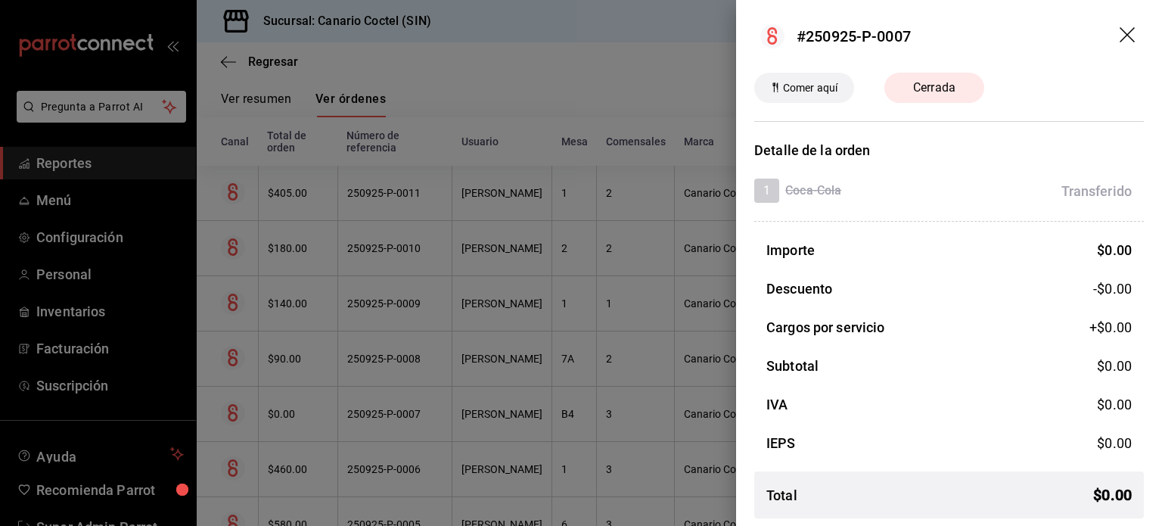
click at [517, 65] on div at bounding box center [581, 263] width 1162 height 526
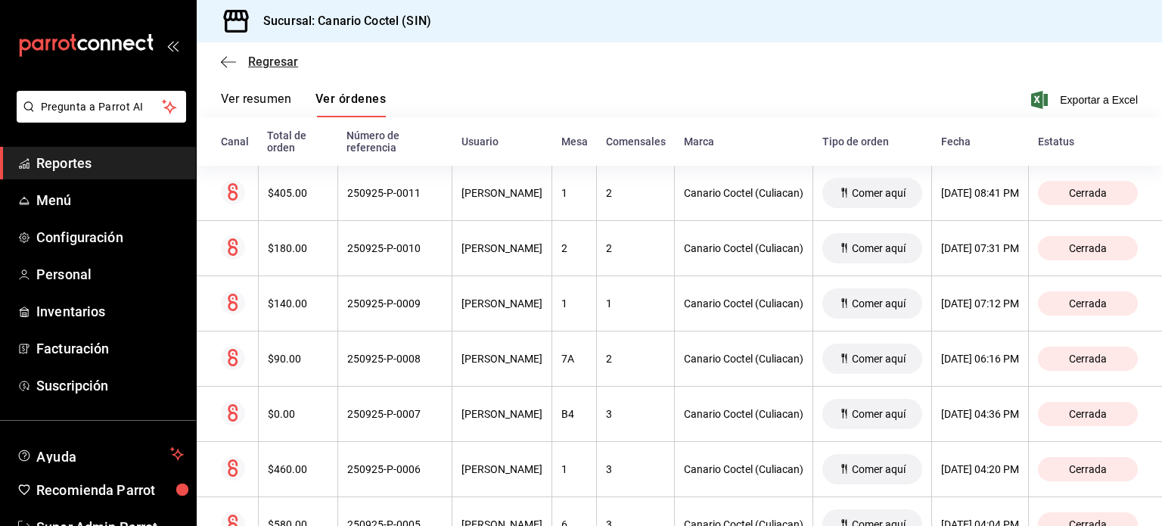
click at [225, 64] on icon "button" at bounding box center [228, 62] width 15 height 14
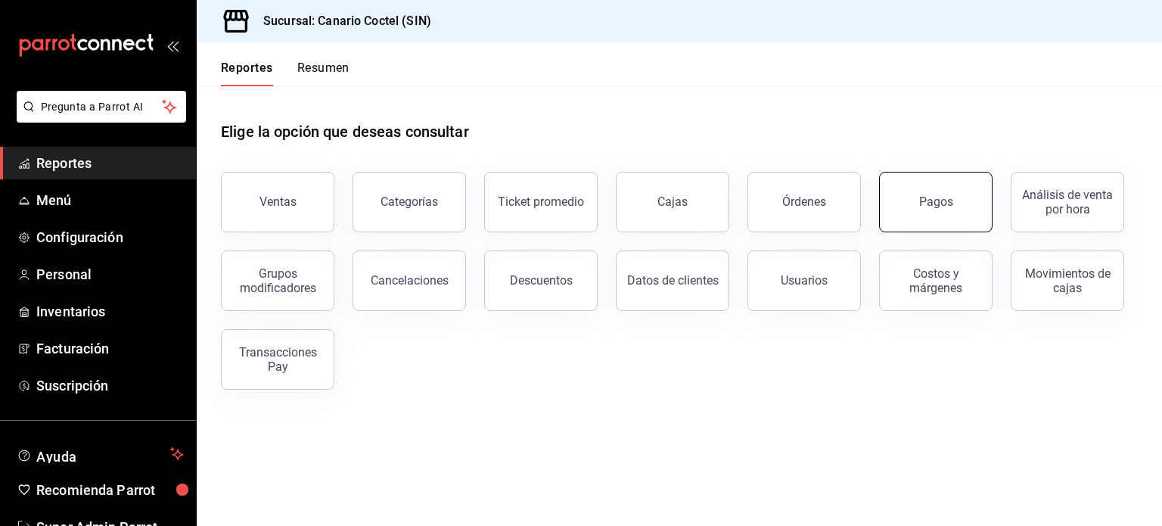
click at [941, 194] on button "Pagos" at bounding box center [935, 202] width 113 height 61
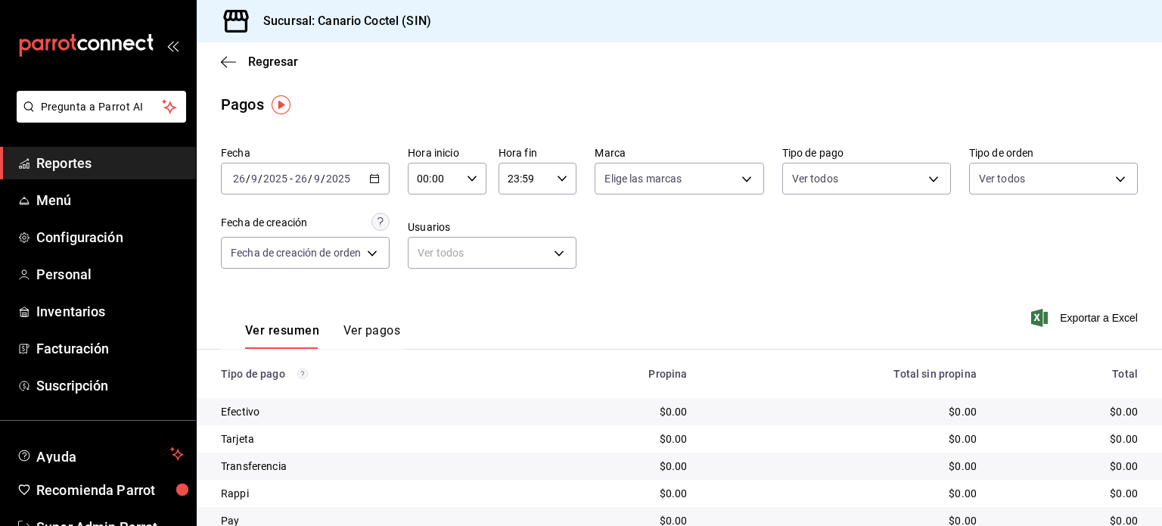
click at [303, 180] on input "26" at bounding box center [301, 178] width 14 height 12
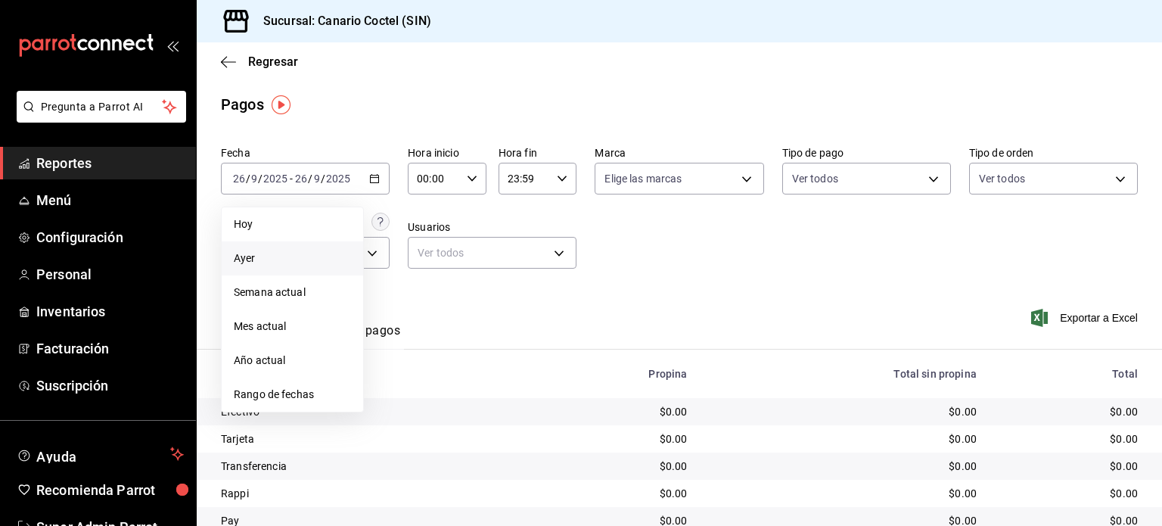
click at [266, 254] on span "Ayer" at bounding box center [292, 258] width 117 height 16
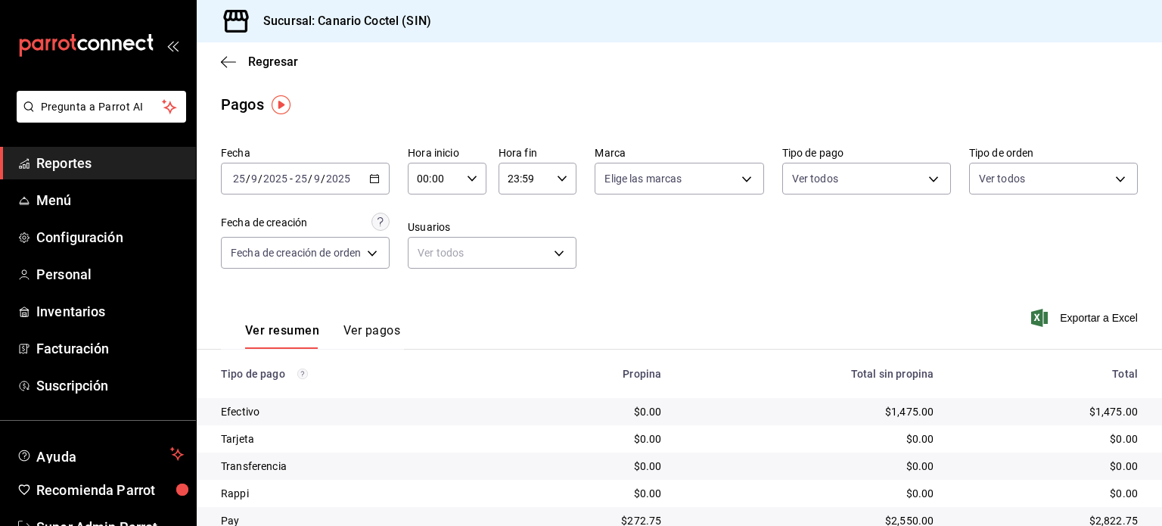
click at [374, 341] on button "Ver pagos" at bounding box center [371, 336] width 57 height 26
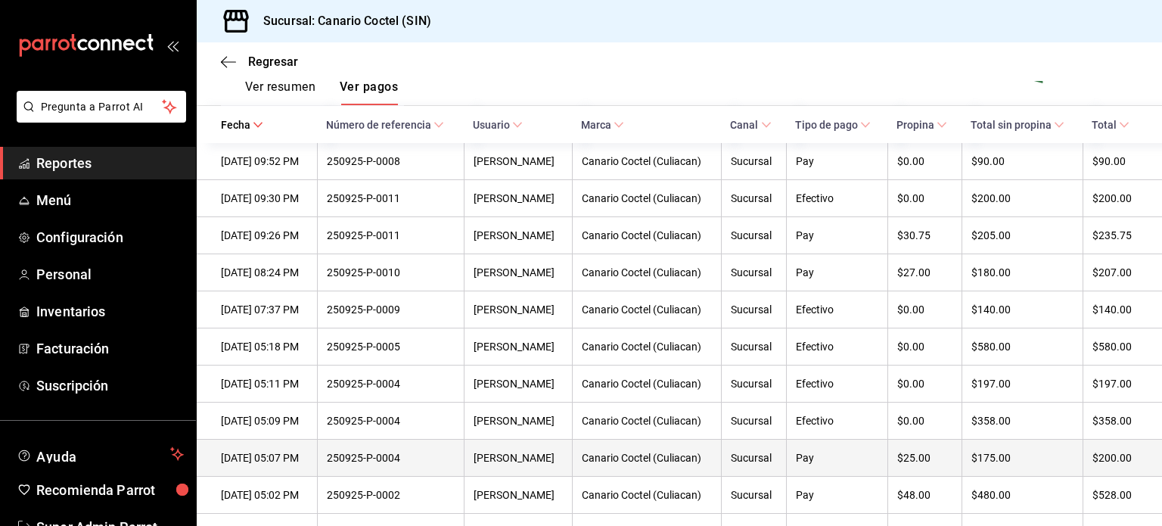
scroll to position [231, 0]
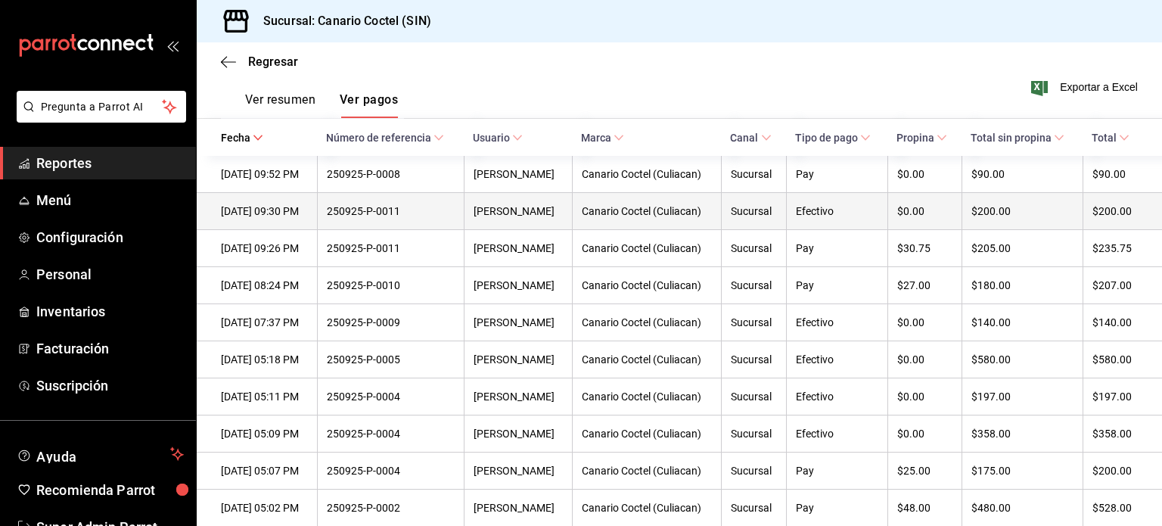
click at [439, 216] on div "250925-P-0011" at bounding box center [391, 211] width 129 height 12
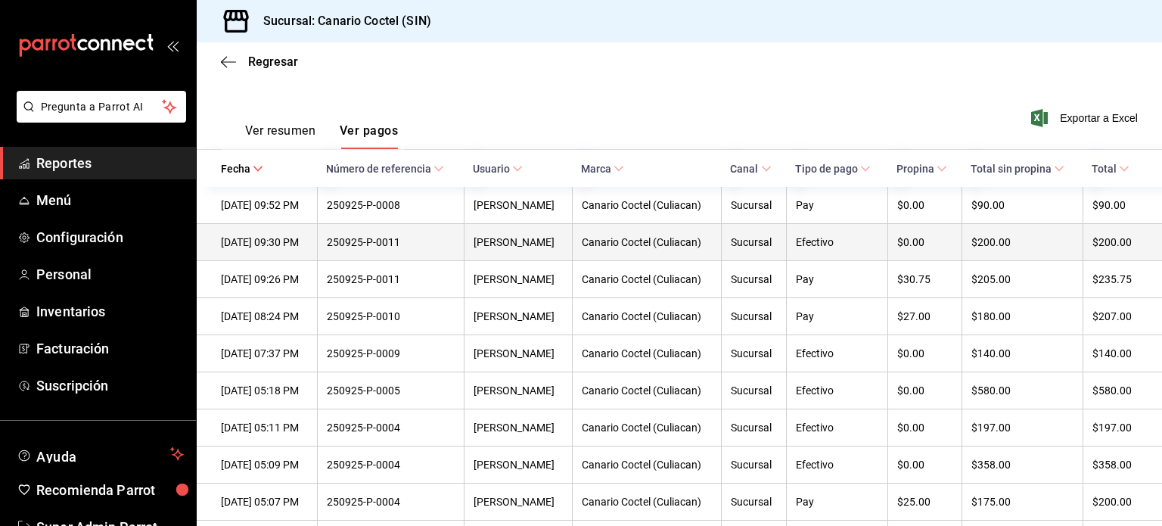
scroll to position [197, 0]
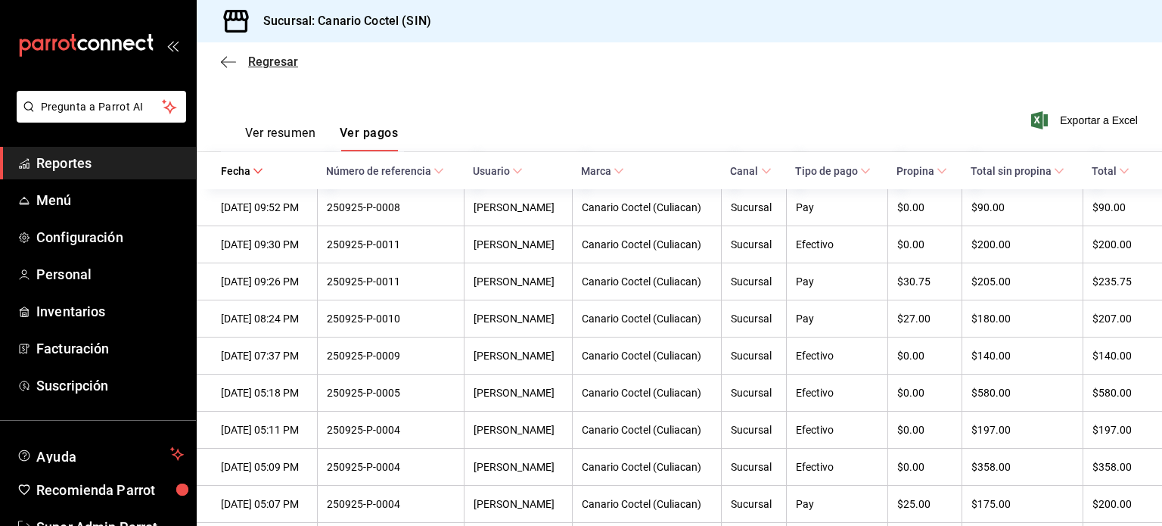
click at [227, 67] on icon "button" at bounding box center [228, 62] width 15 height 14
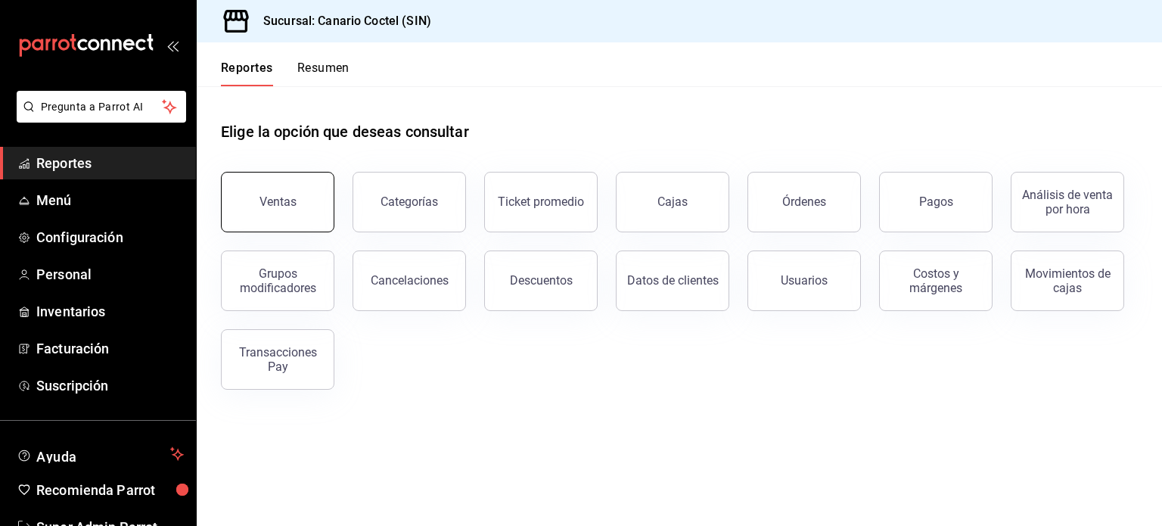
click at [311, 214] on button "Ventas" at bounding box center [277, 202] width 113 height 61
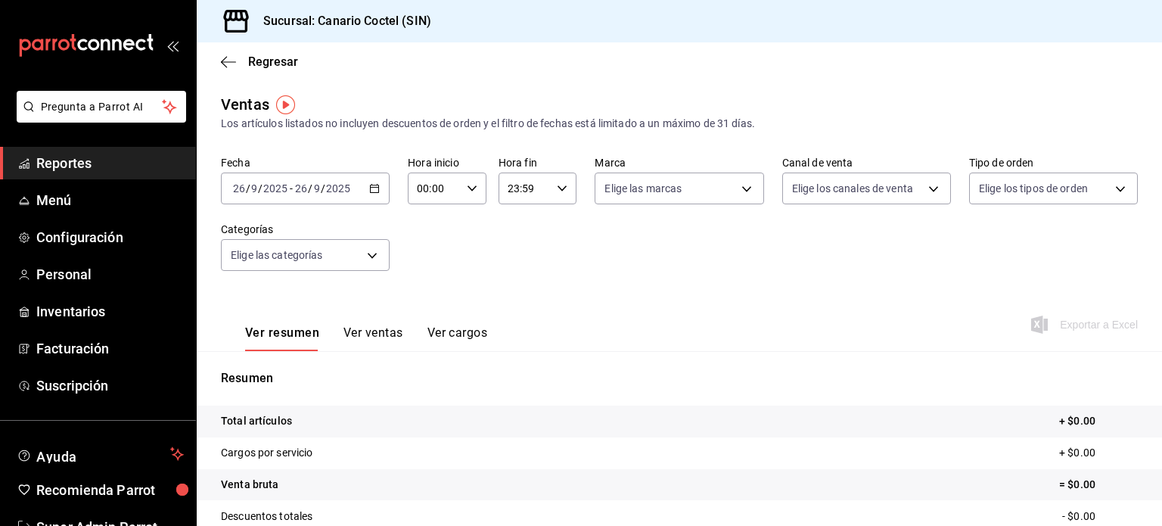
click at [329, 200] on div "2025-09-26 26 / 9 / 2025 - 2025-09-26 26 / 9 / 2025" at bounding box center [305, 188] width 169 height 32
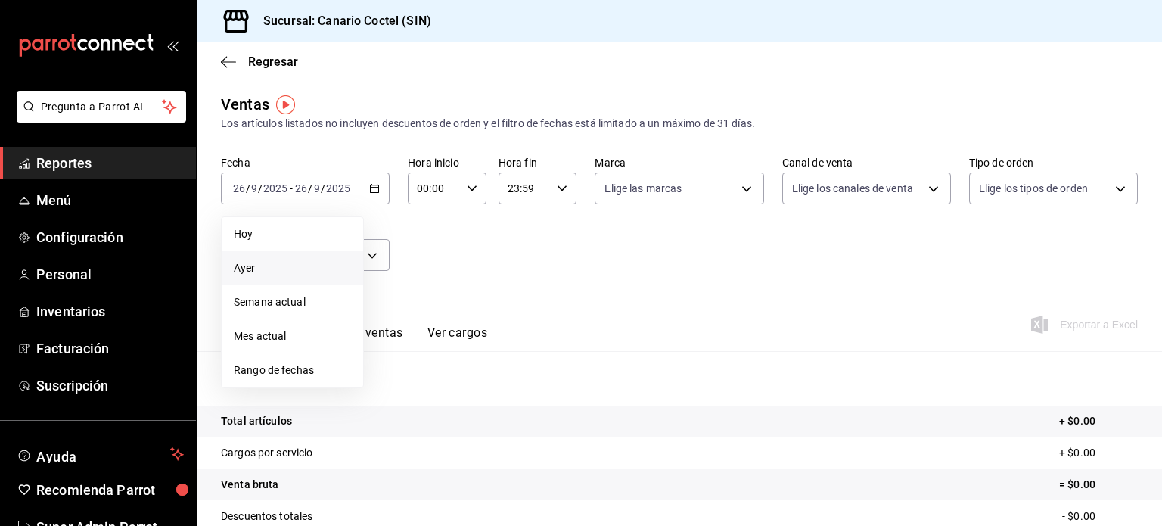
click at [306, 283] on li "Ayer" at bounding box center [292, 268] width 141 height 34
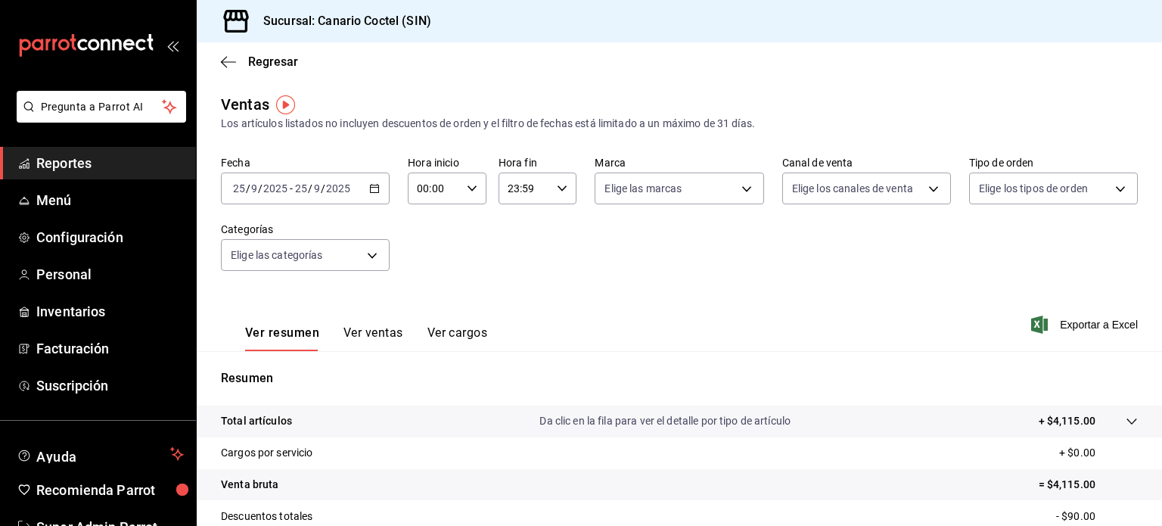
scroll to position [15, 0]
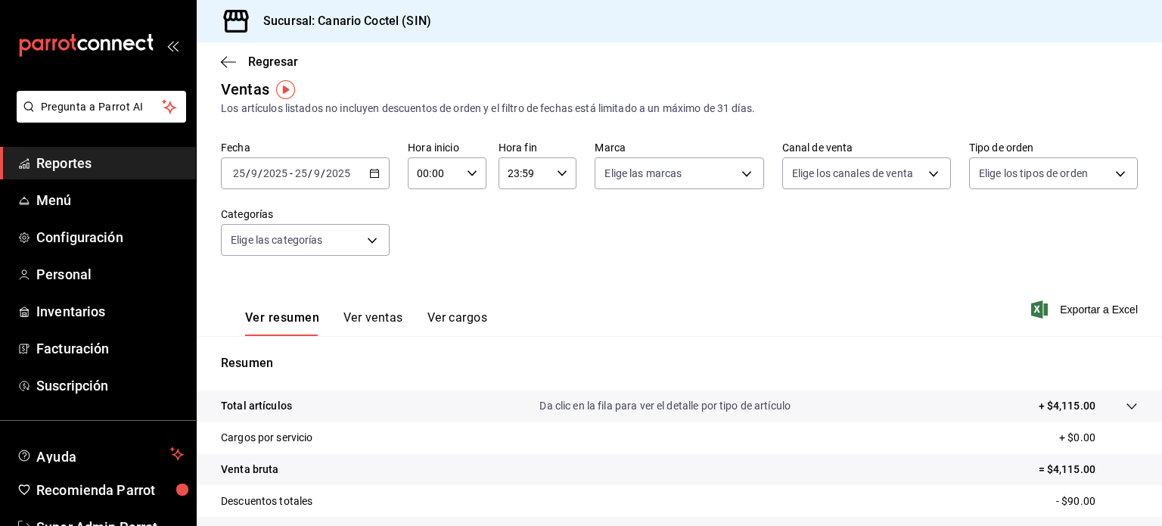
click at [381, 326] on button "Ver ventas" at bounding box center [373, 323] width 60 height 26
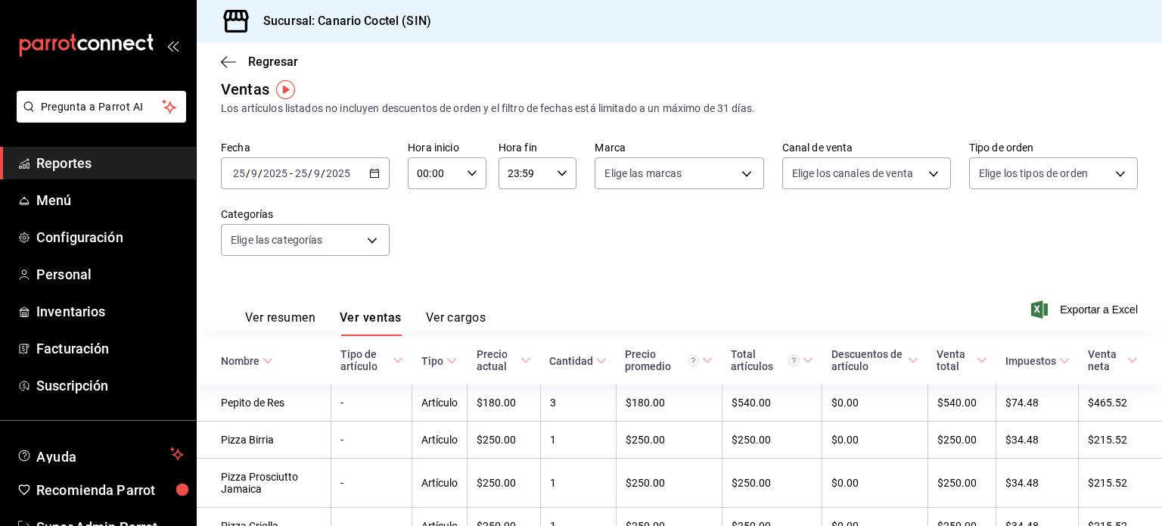
click at [216, 55] on div "Regresar" at bounding box center [679, 61] width 965 height 39
click at [223, 61] on icon "button" at bounding box center [228, 62] width 15 height 14
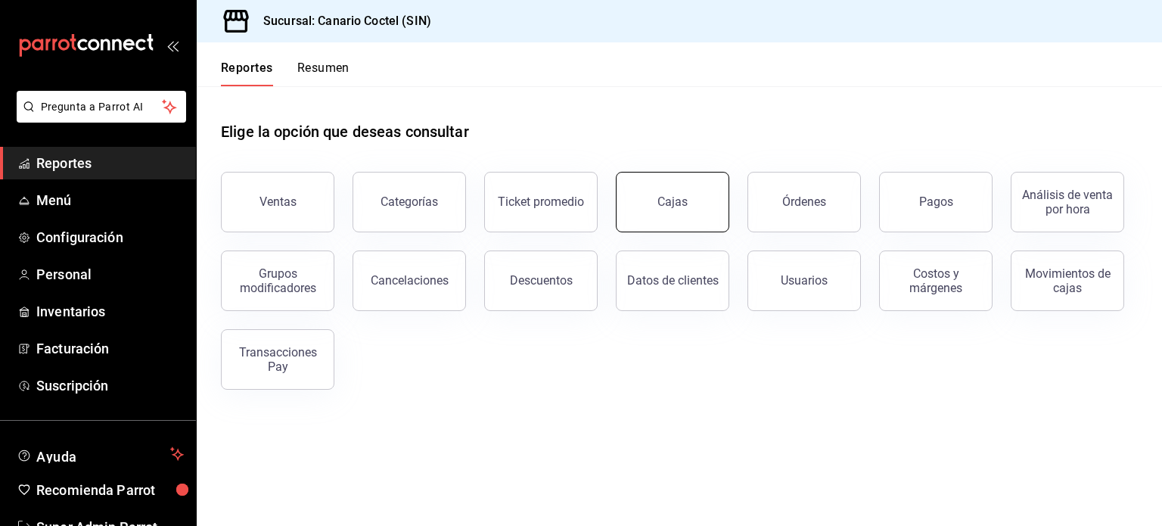
click at [622, 197] on link "Cajas" at bounding box center [672, 202] width 113 height 61
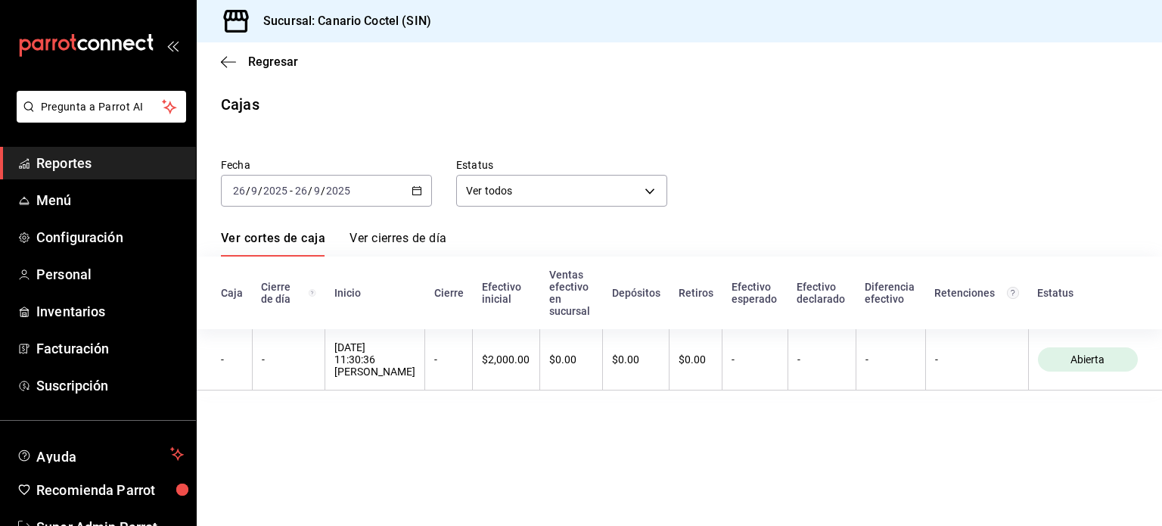
click at [221, 70] on div "Regresar" at bounding box center [679, 61] width 965 height 39
click at [224, 63] on icon "button" at bounding box center [228, 62] width 15 height 14
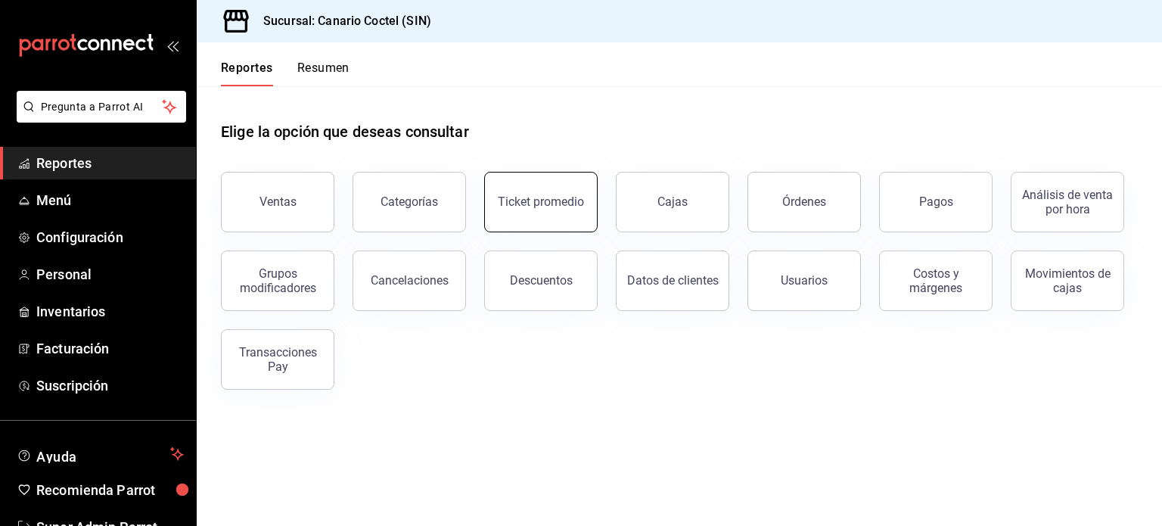
click at [564, 173] on div "Ticket promedio" at bounding box center [532, 193] width 132 height 79
click at [857, 209] on div "Órdenes" at bounding box center [795, 193] width 132 height 79
click at [819, 210] on button "Órdenes" at bounding box center [803, 202] width 113 height 61
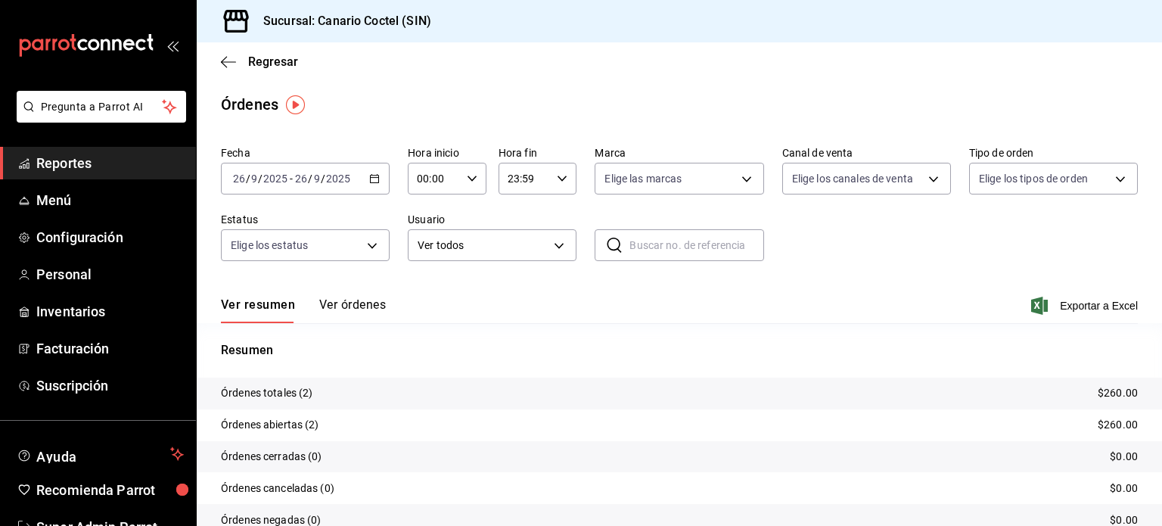
click at [342, 315] on button "Ver órdenes" at bounding box center [352, 310] width 67 height 26
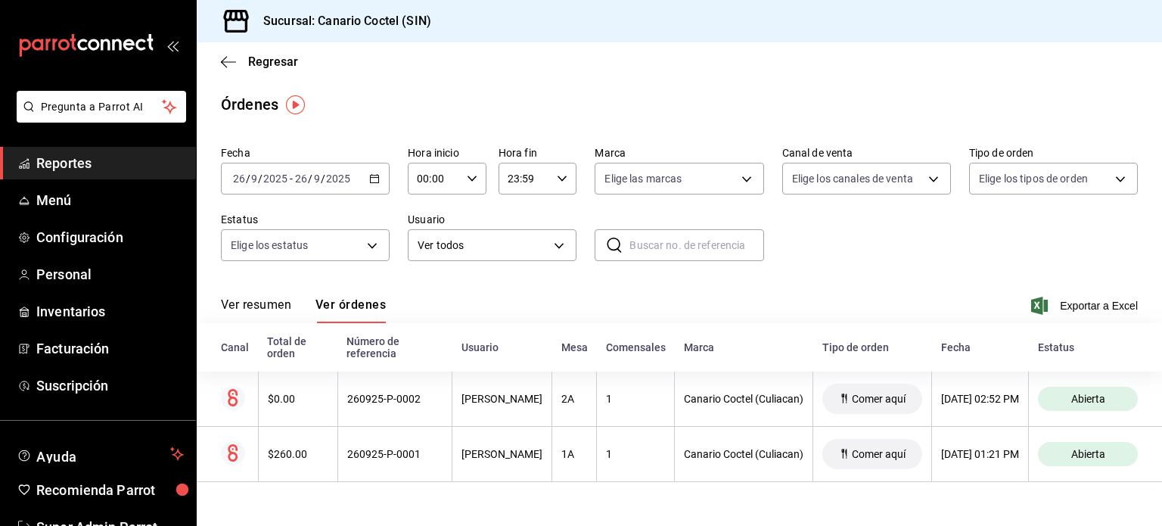
click at [352, 179] on div "2025-09-26 26 / 9 / 2025 - 2025-09-26 26 / 9 / 2025" at bounding box center [305, 179] width 169 height 32
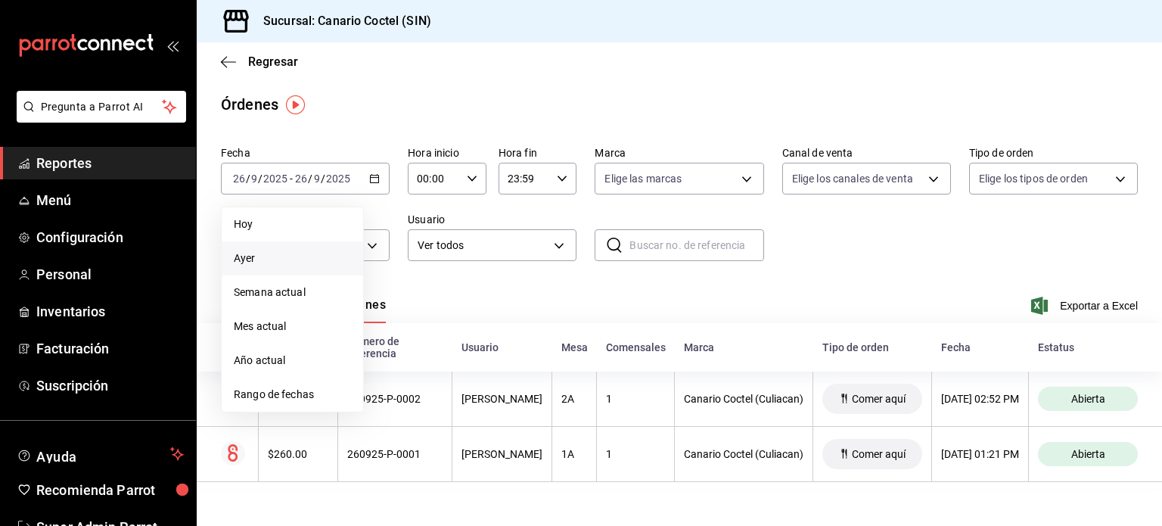
click at [286, 244] on li "Ayer" at bounding box center [292, 258] width 141 height 34
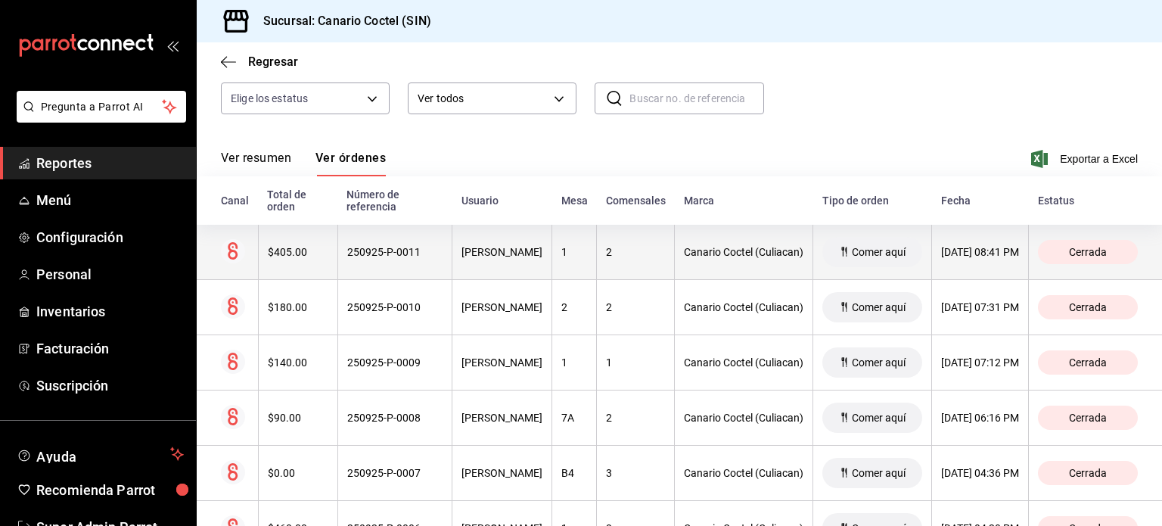
scroll to position [148, 0]
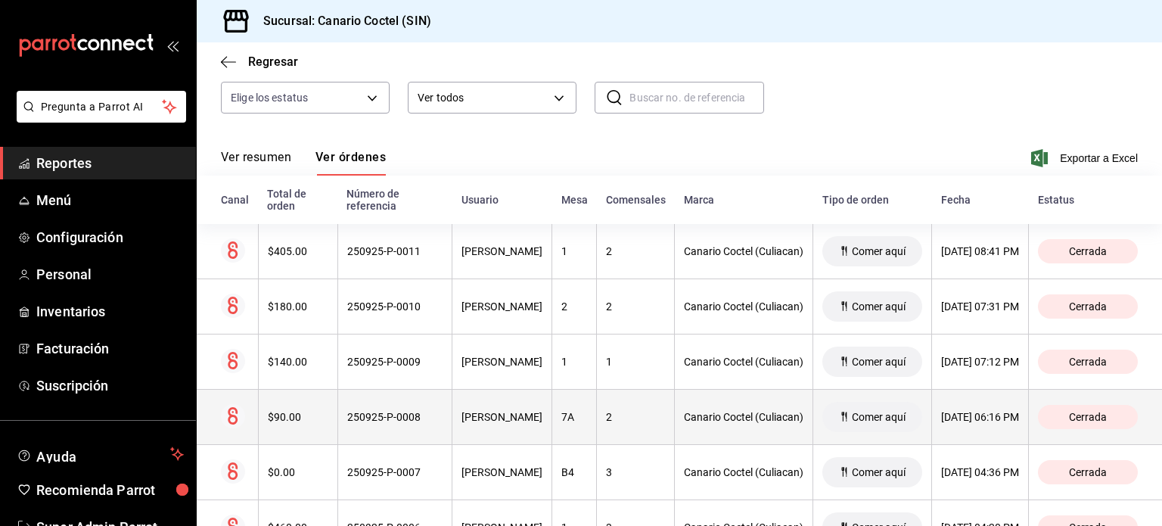
click at [387, 405] on th "250925-P-0008" at bounding box center [394, 417] width 114 height 55
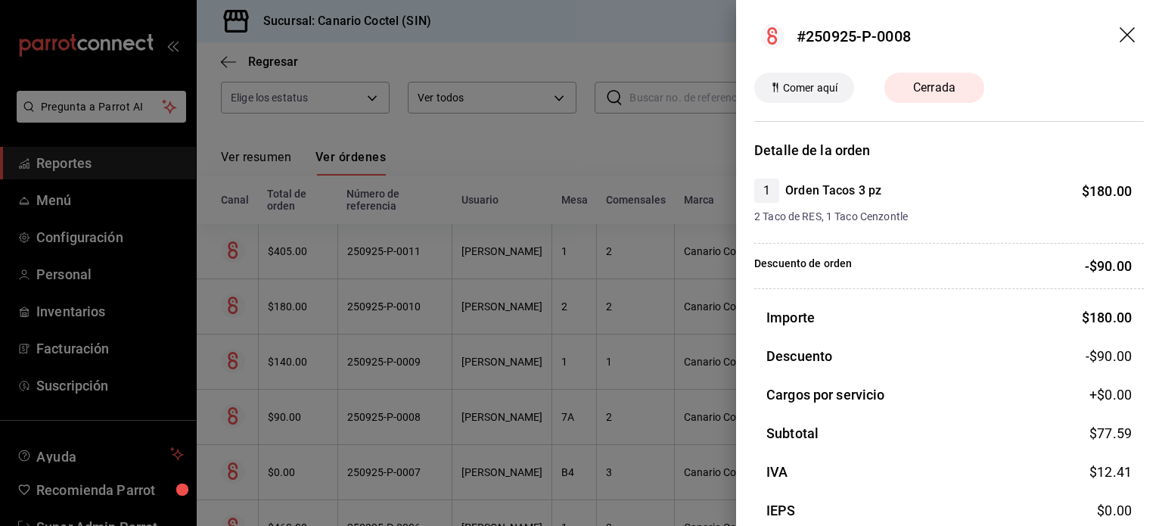
click at [384, 387] on div at bounding box center [581, 263] width 1162 height 526
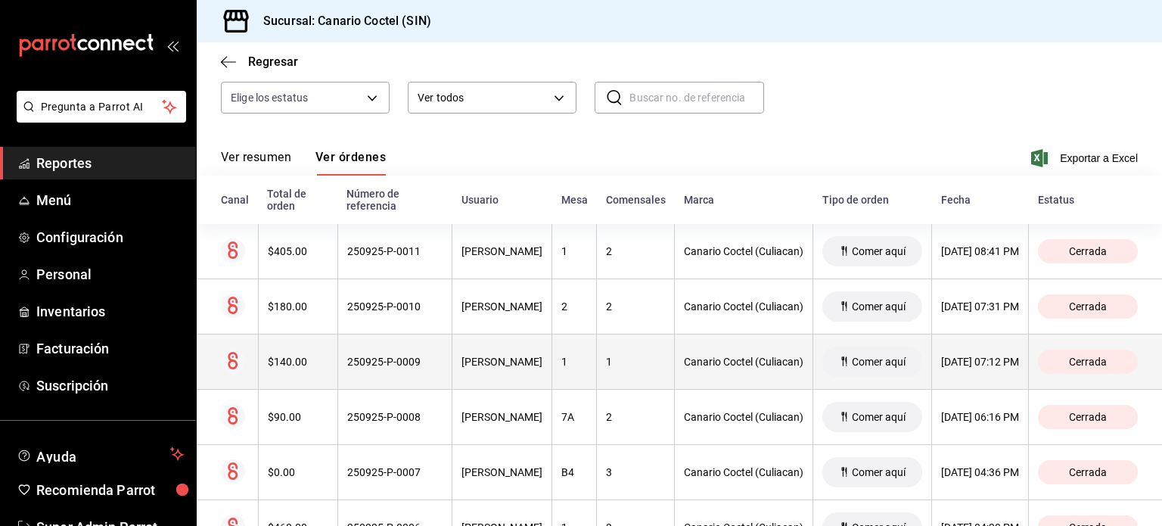
click at [384, 371] on th "250925-P-0009" at bounding box center [394, 361] width 114 height 55
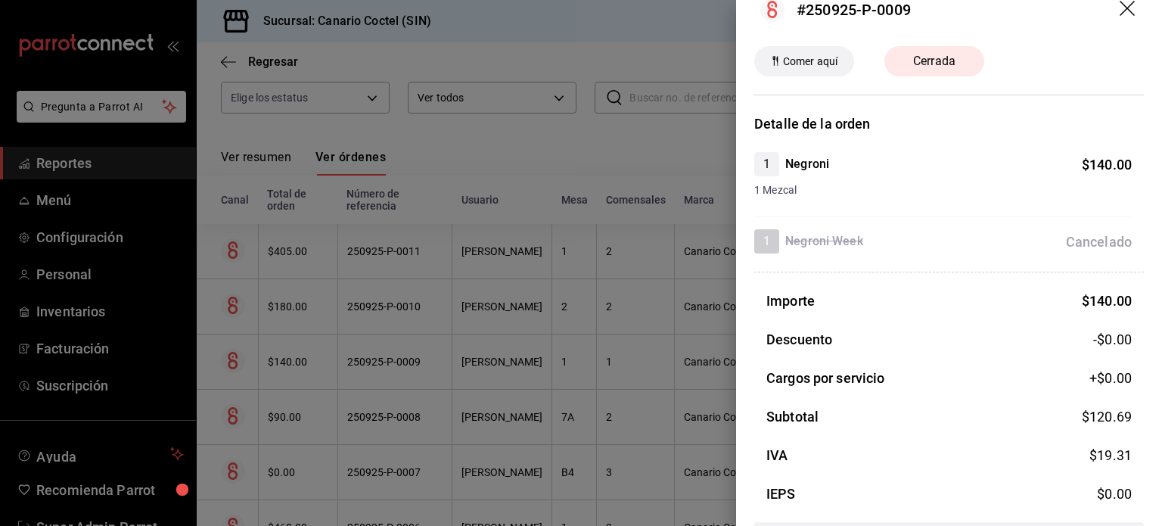
scroll to position [0, 0]
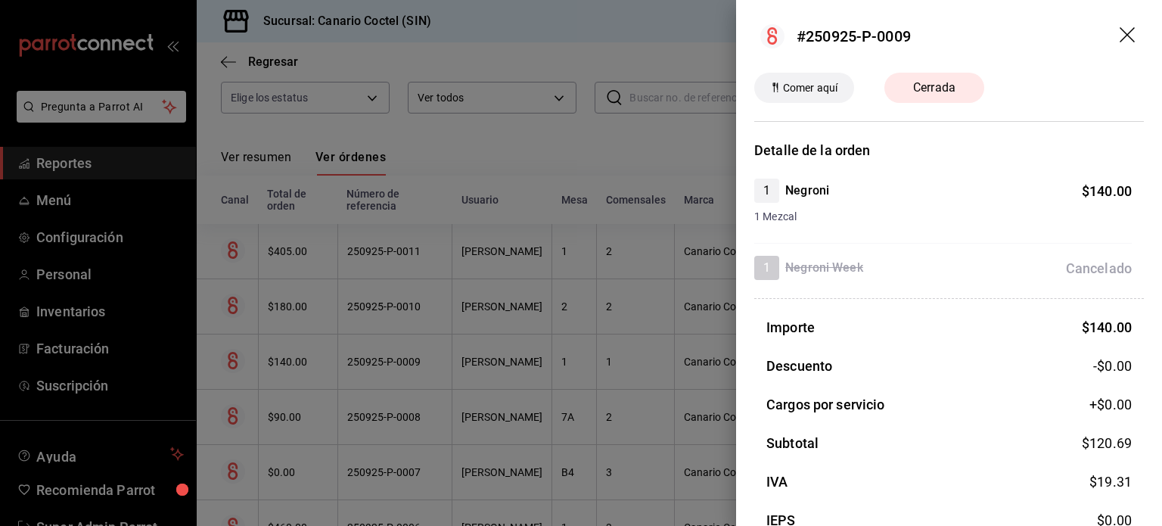
click at [862, 280] on div "Detalle de la orden 1 Negroni $ 140.00 1 Mezcal 1 Negroni Week Cancelado Import…" at bounding box center [949, 373] width 390 height 467
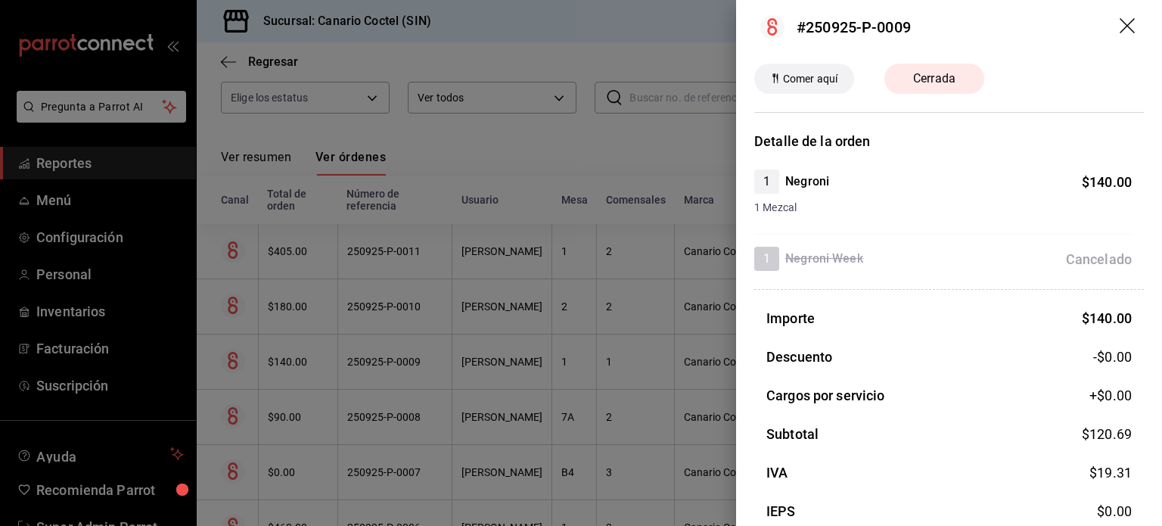
scroll to position [9, 0]
click at [1120, 33] on icon "drag" at bounding box center [1129, 27] width 18 height 18
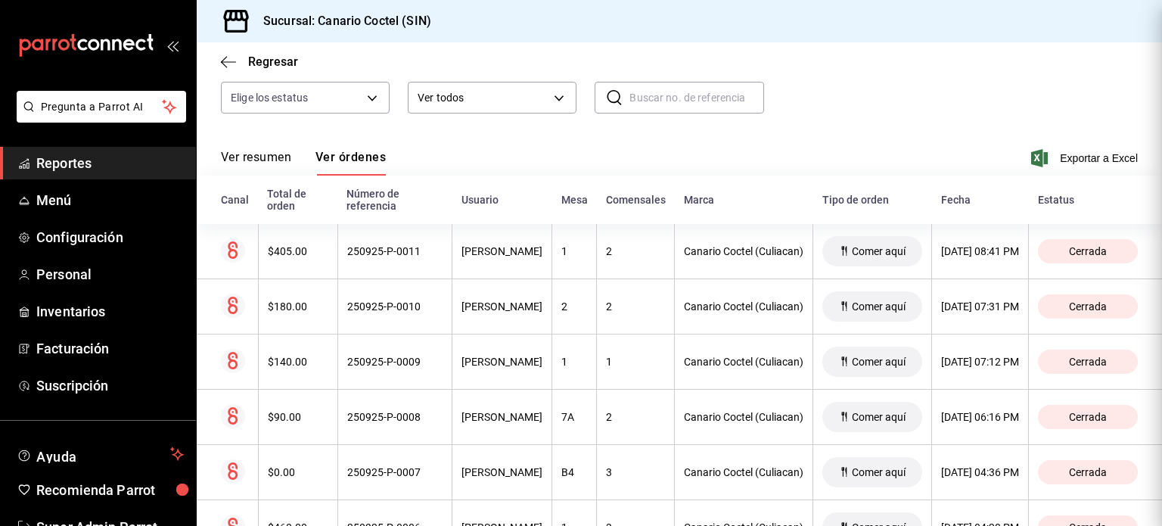
scroll to position [0, 0]
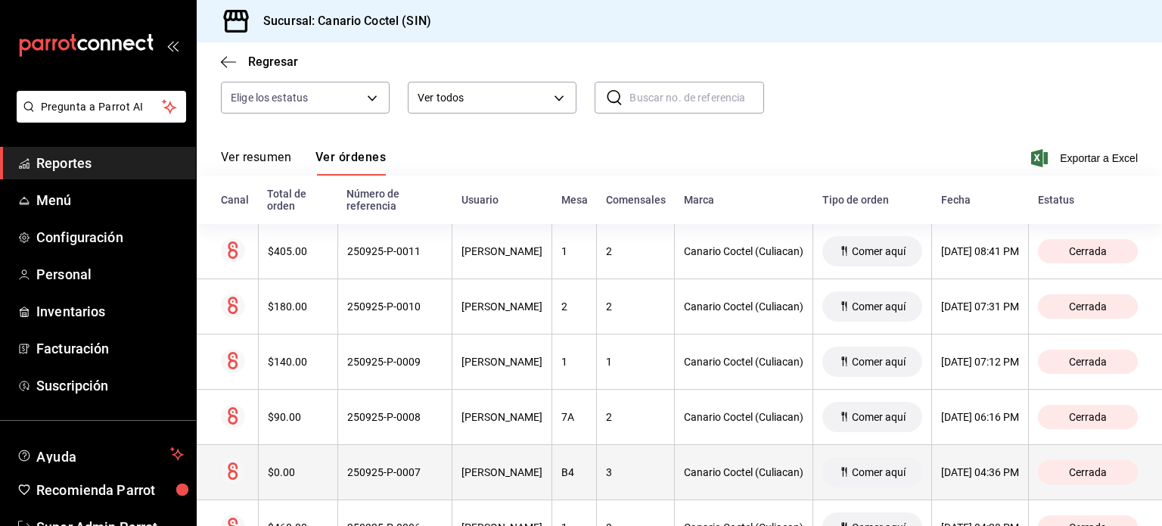
click at [452, 455] on th "Fernando Valdez" at bounding box center [502, 472] width 100 height 55
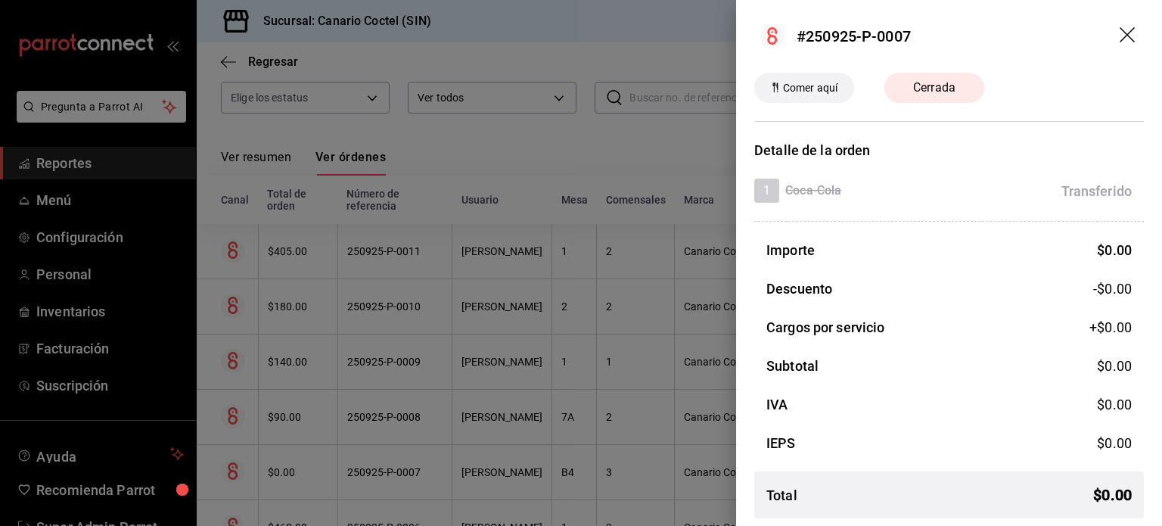
click at [1128, 36] on header "#250925-P-0007" at bounding box center [949, 36] width 426 height 73
click at [1120, 36] on icon "drag" at bounding box center [1129, 36] width 18 height 18
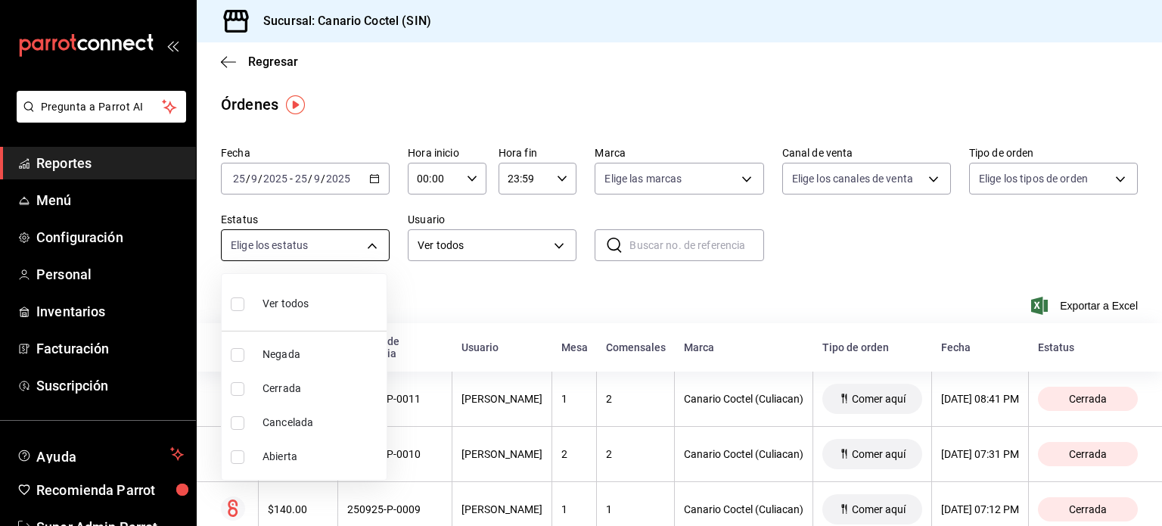
click at [363, 241] on body "Pregunta a Parrot AI Reportes Menú Configuración Personal Inventarios Facturaci…" at bounding box center [581, 263] width 1162 height 526
click at [458, 253] on div at bounding box center [581, 263] width 1162 height 526
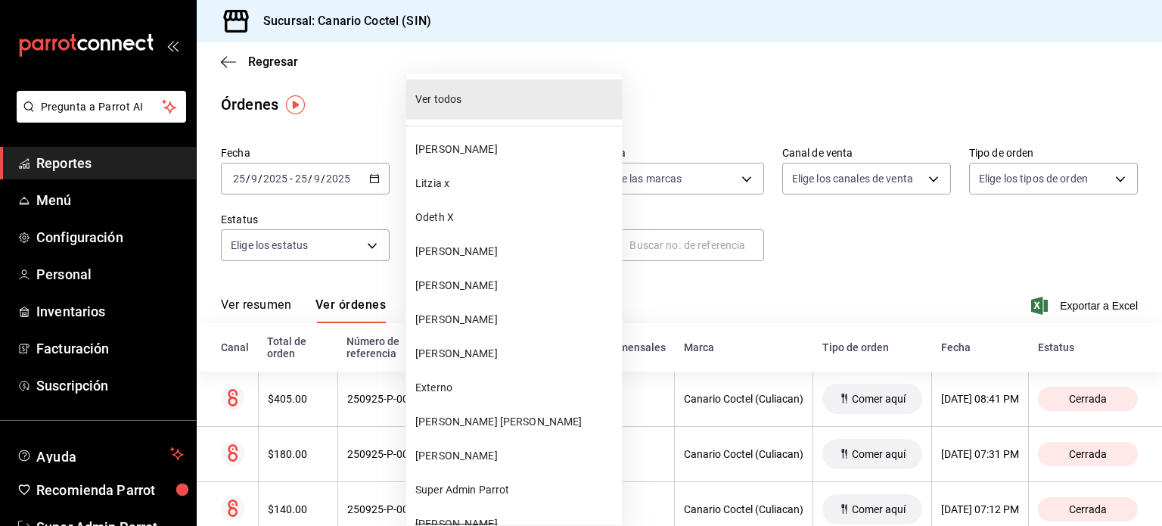
click at [458, 253] on body "Pregunta a Parrot AI Reportes Menú Configuración Personal Inventarios Facturaci…" at bounding box center [581, 263] width 1162 height 526
click at [310, 105] on div at bounding box center [581, 263] width 1162 height 526
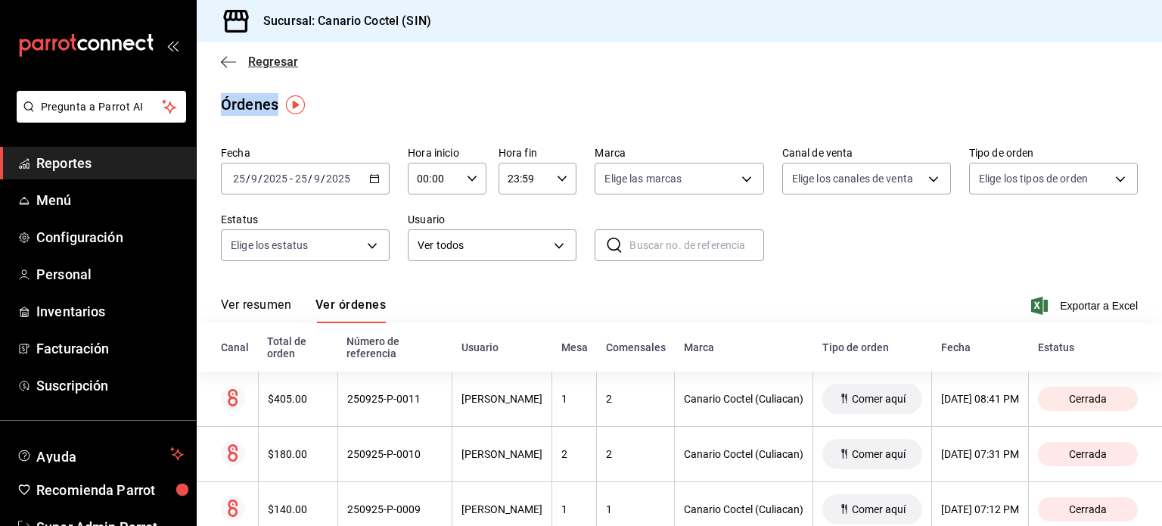
drag, startPoint x: 231, startPoint y: 72, endPoint x: 226, endPoint y: 60, distance: 12.9
click at [226, 60] on icon "button" at bounding box center [228, 62] width 15 height 14
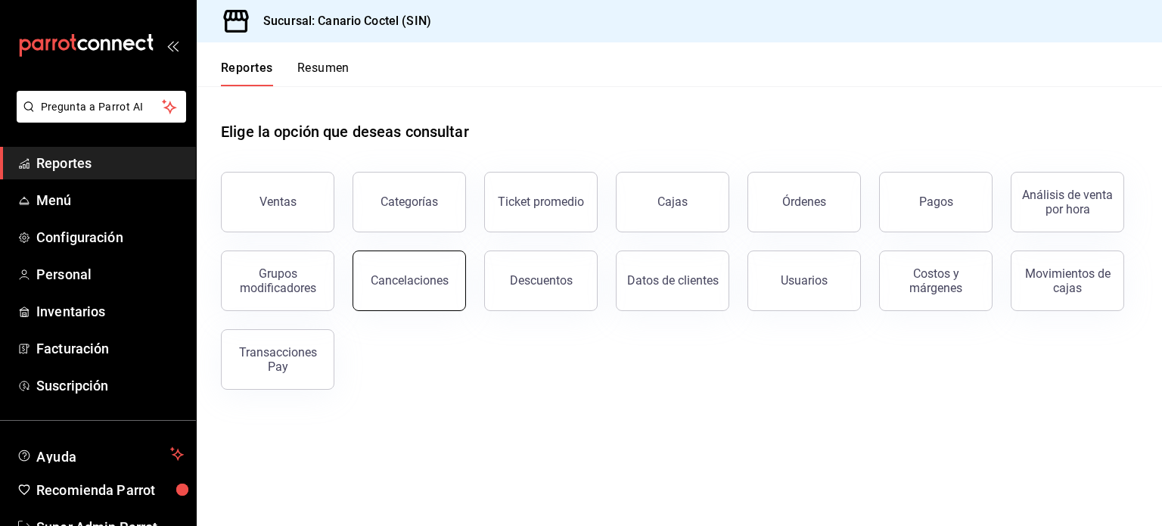
click at [381, 302] on button "Cancelaciones" at bounding box center [409, 280] width 113 height 61
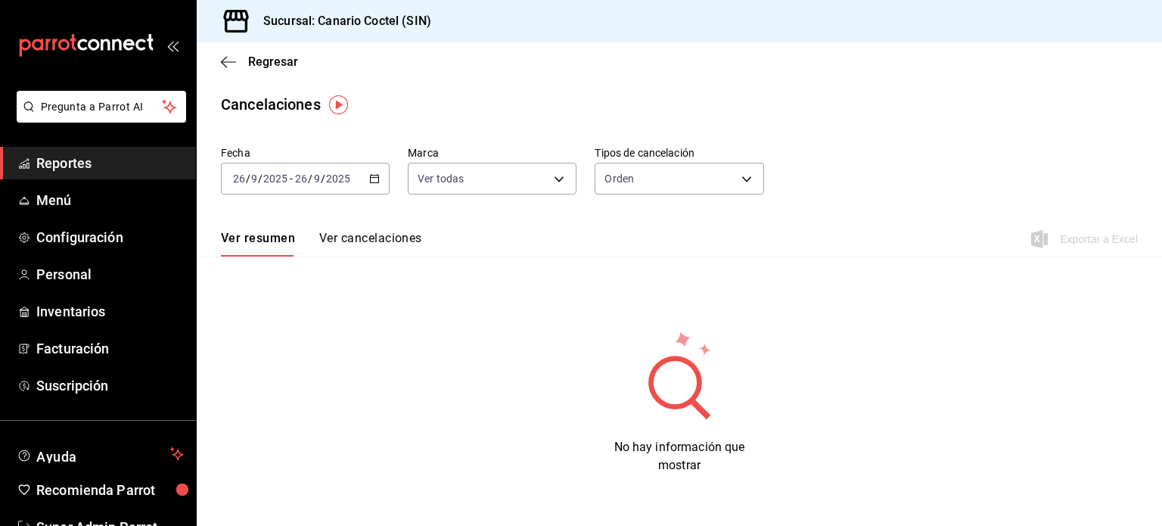
click at [381, 238] on button "Ver cancelaciones" at bounding box center [370, 244] width 103 height 26
click at [382, 168] on div "2025-09-26 26 / 9 / 2025 - 2025-09-26 26 / 9 / 2025" at bounding box center [305, 179] width 169 height 32
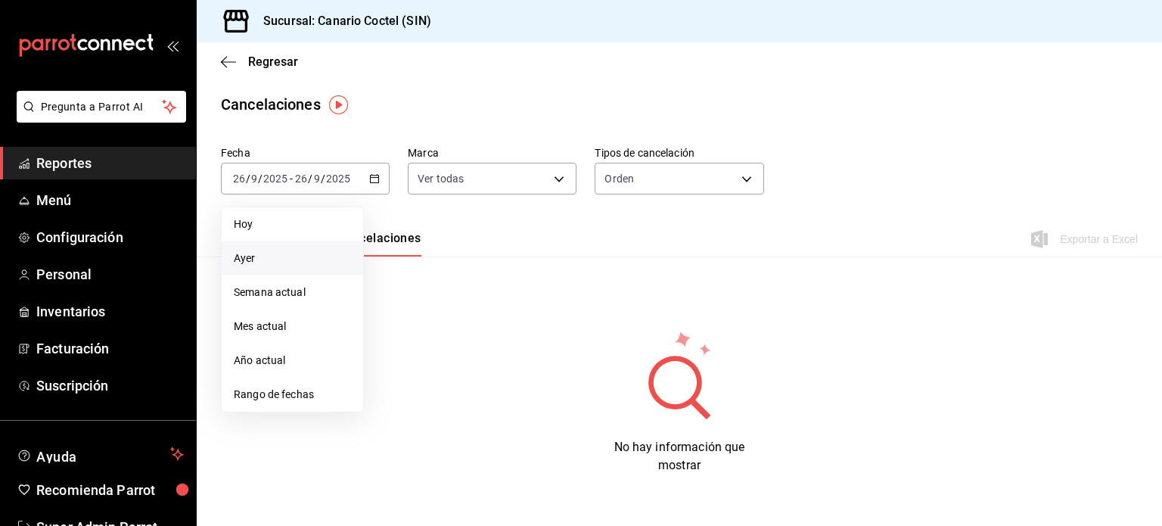
click at [269, 262] on span "Ayer" at bounding box center [292, 258] width 117 height 16
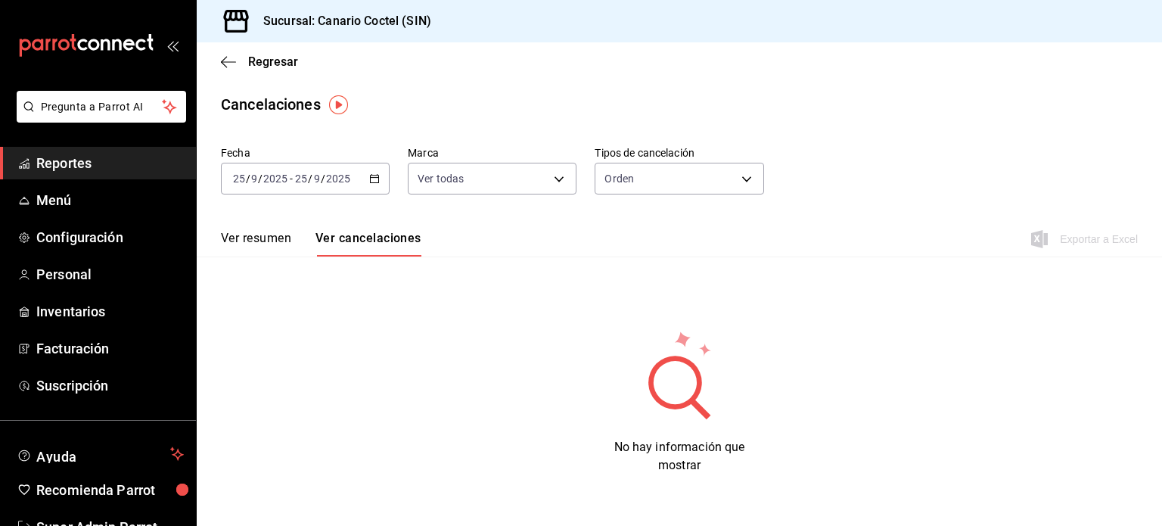
click at [333, 190] on div "2025-09-25 25 / 9 / 2025 - 2025-09-25 25 / 9 / 2025" at bounding box center [305, 179] width 169 height 32
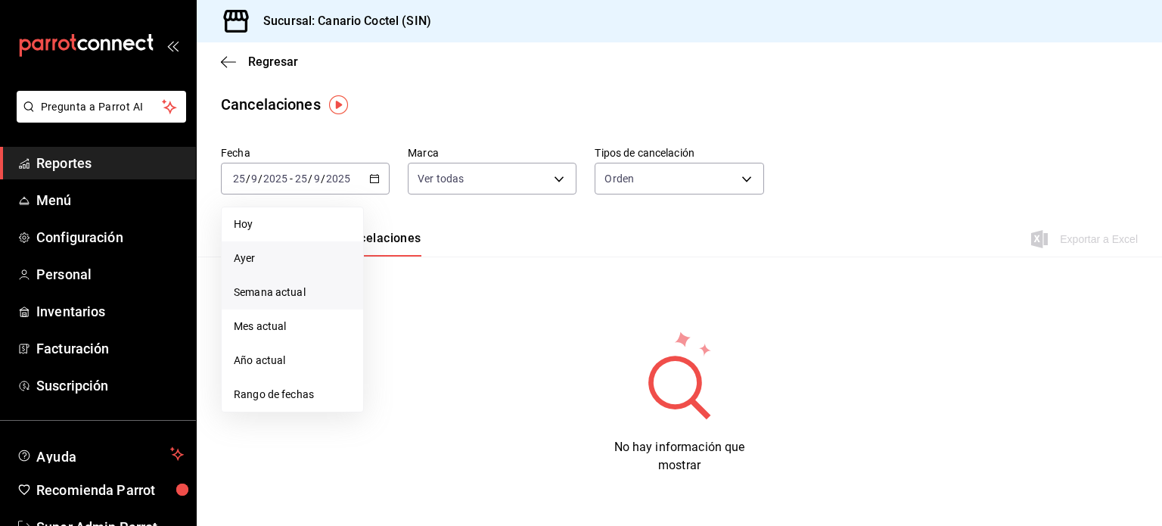
click at [278, 279] on li "Semana actual" at bounding box center [292, 292] width 141 height 34
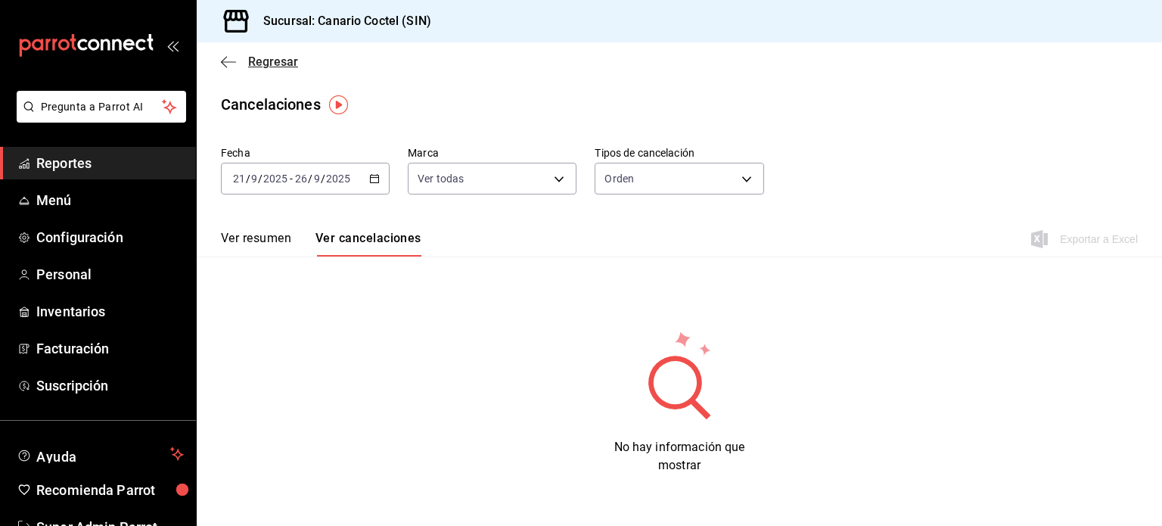
click at [239, 63] on span "Regresar" at bounding box center [259, 61] width 77 height 14
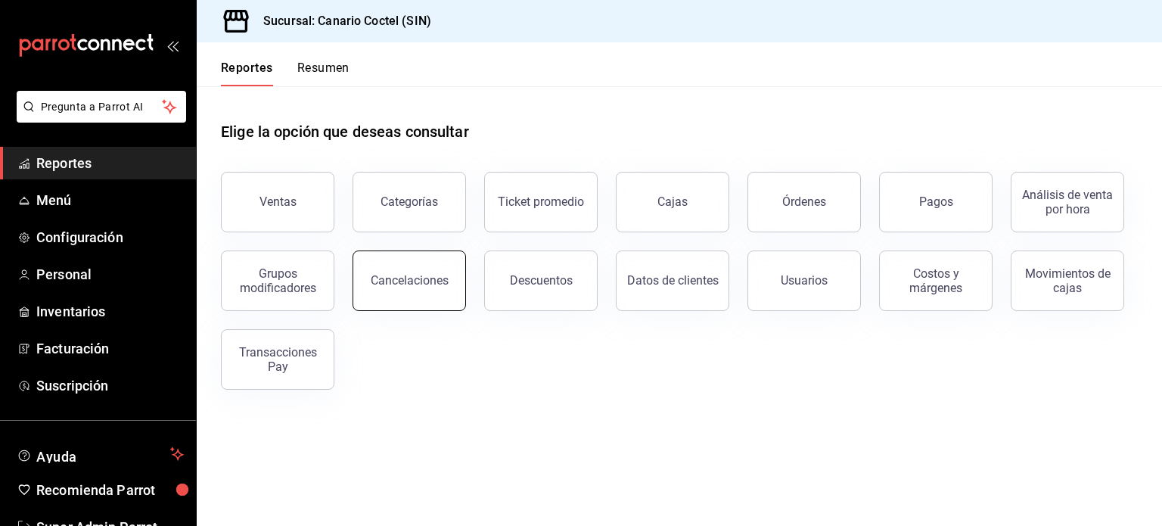
click at [381, 282] on div "Cancelaciones" at bounding box center [410, 280] width 78 height 14
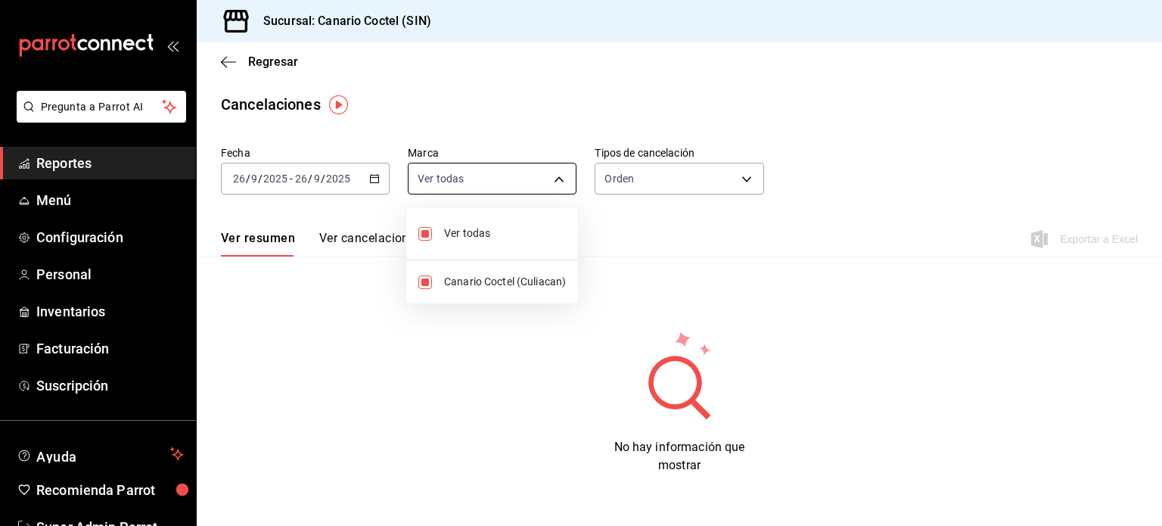
click at [452, 179] on body "Pregunta a Parrot AI Reportes Menú Configuración Personal Inventarios Facturaci…" at bounding box center [581, 263] width 1162 height 526
drag, startPoint x: 626, startPoint y: 160, endPoint x: 626, endPoint y: 178, distance: 17.4
click at [626, 178] on div at bounding box center [581, 263] width 1162 height 526
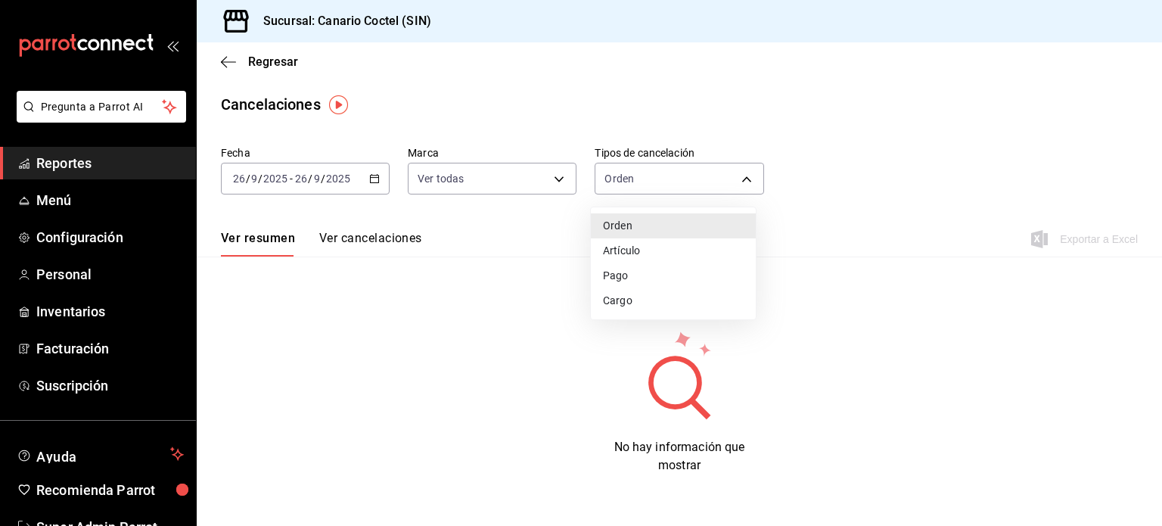
click at [626, 178] on body "Pregunta a Parrot AI Reportes Menú Configuración Personal Inventarios Facturaci…" at bounding box center [581, 263] width 1162 height 526
click at [345, 244] on div at bounding box center [581, 263] width 1162 height 526
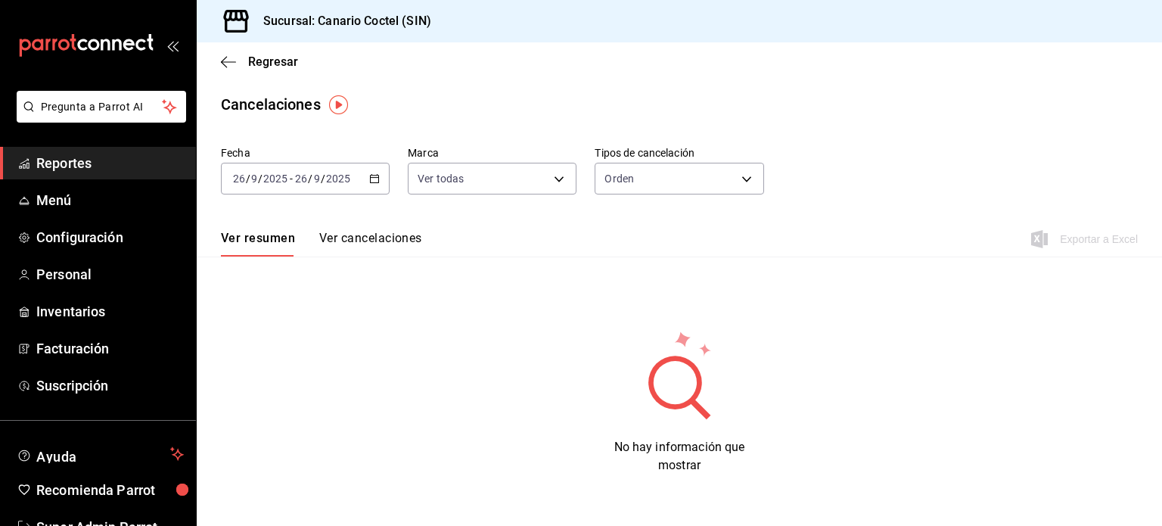
click at [343, 238] on button "Ver cancelaciones" at bounding box center [370, 244] width 103 height 26
click at [231, 68] on icon "button" at bounding box center [228, 62] width 15 height 14
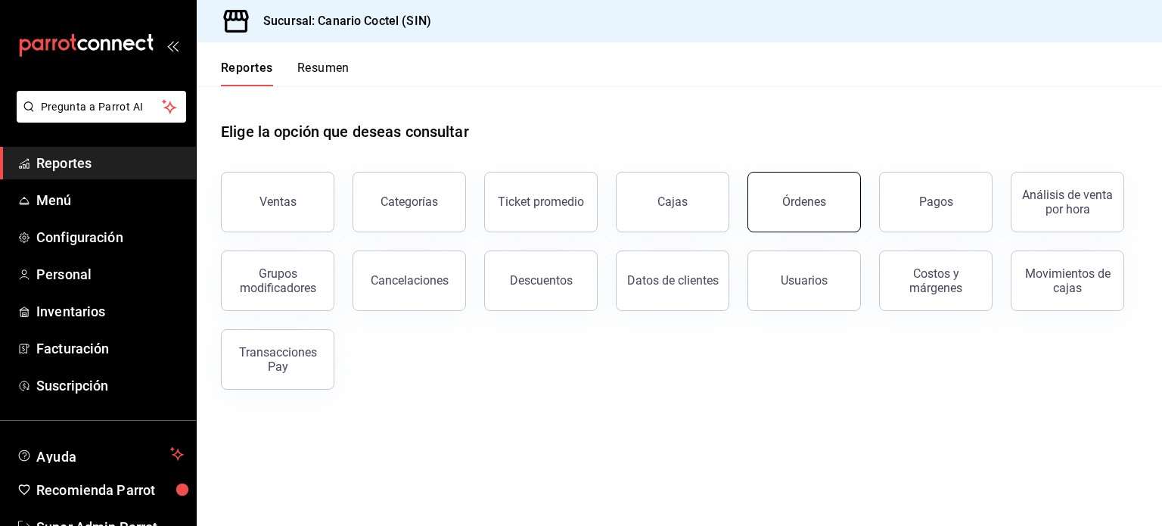
click at [821, 222] on button "Órdenes" at bounding box center [803, 202] width 113 height 61
